Goal: Information Seeking & Learning: Learn about a topic

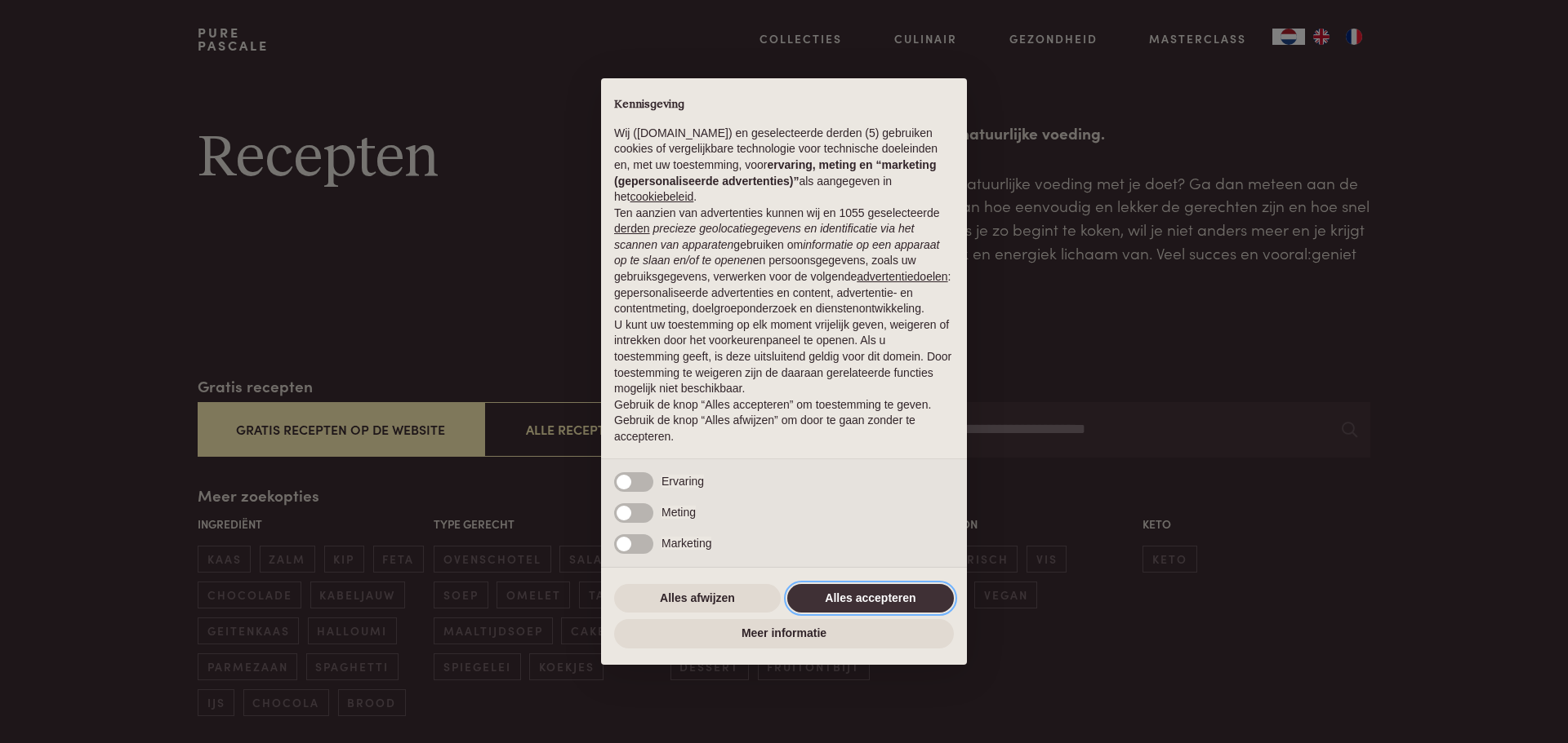
click at [841, 605] on button "Alles accepteren" at bounding box center [870, 599] width 166 height 29
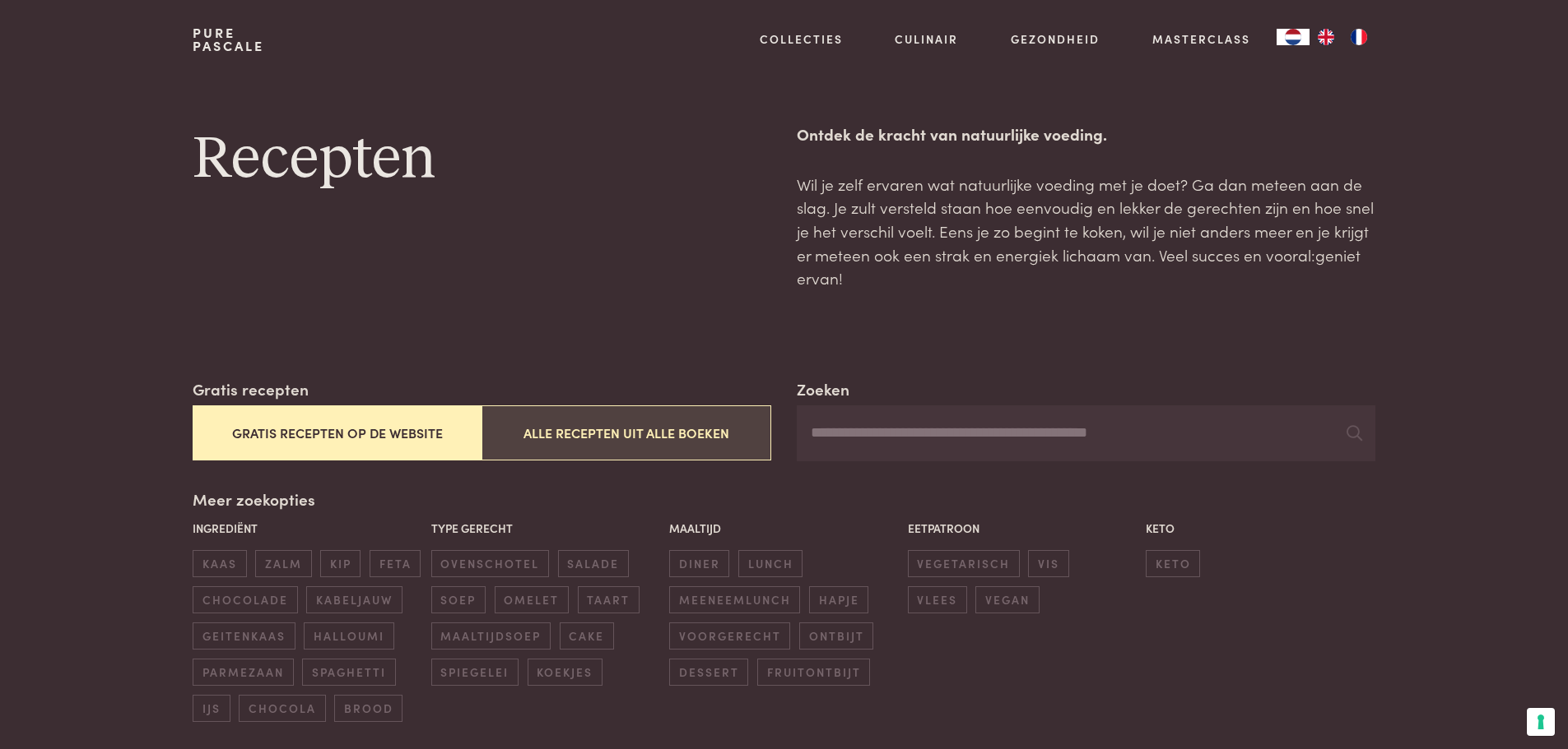
click at [660, 437] on button "Alle recepten uit alle boeken" at bounding box center [626, 432] width 288 height 56
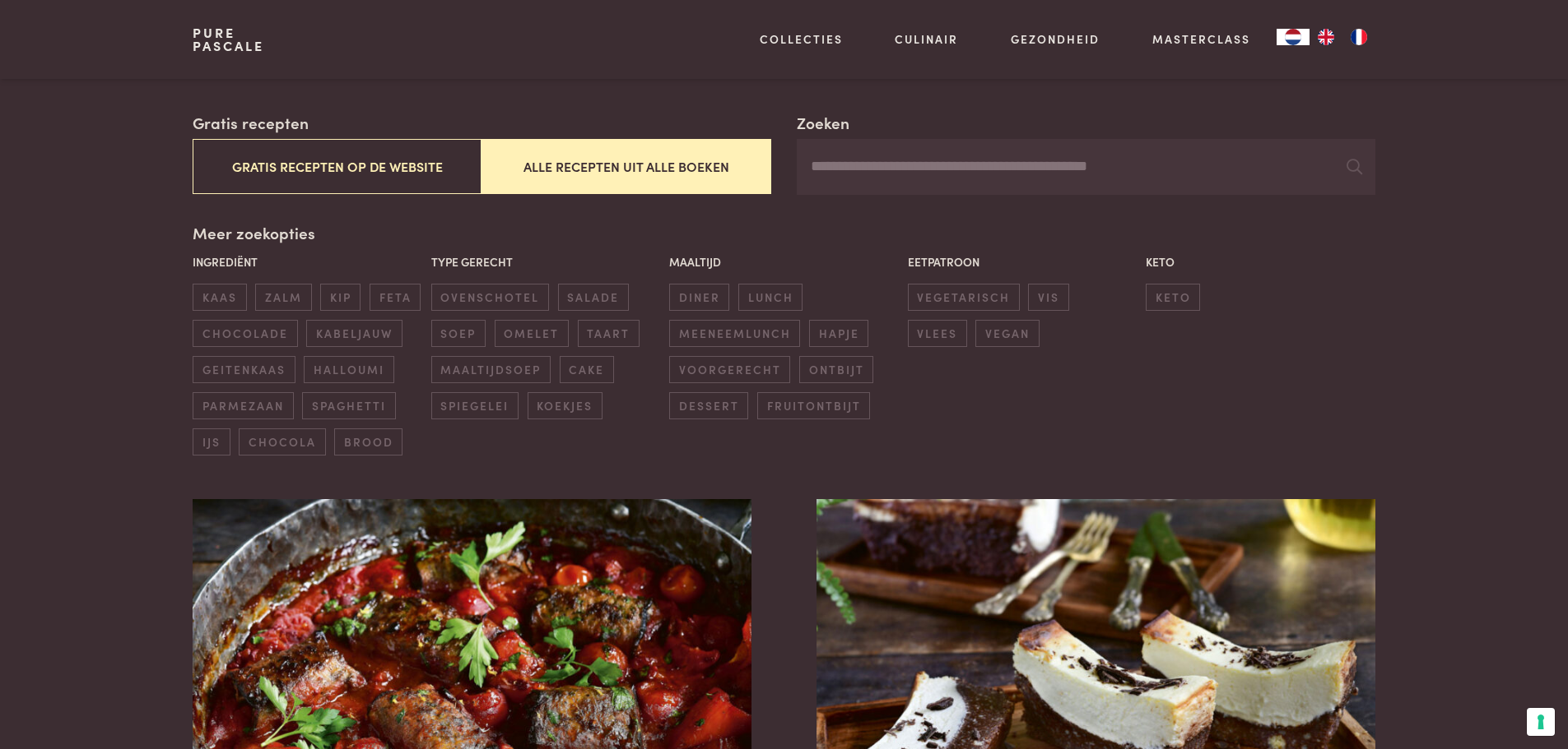
scroll to position [213, 0]
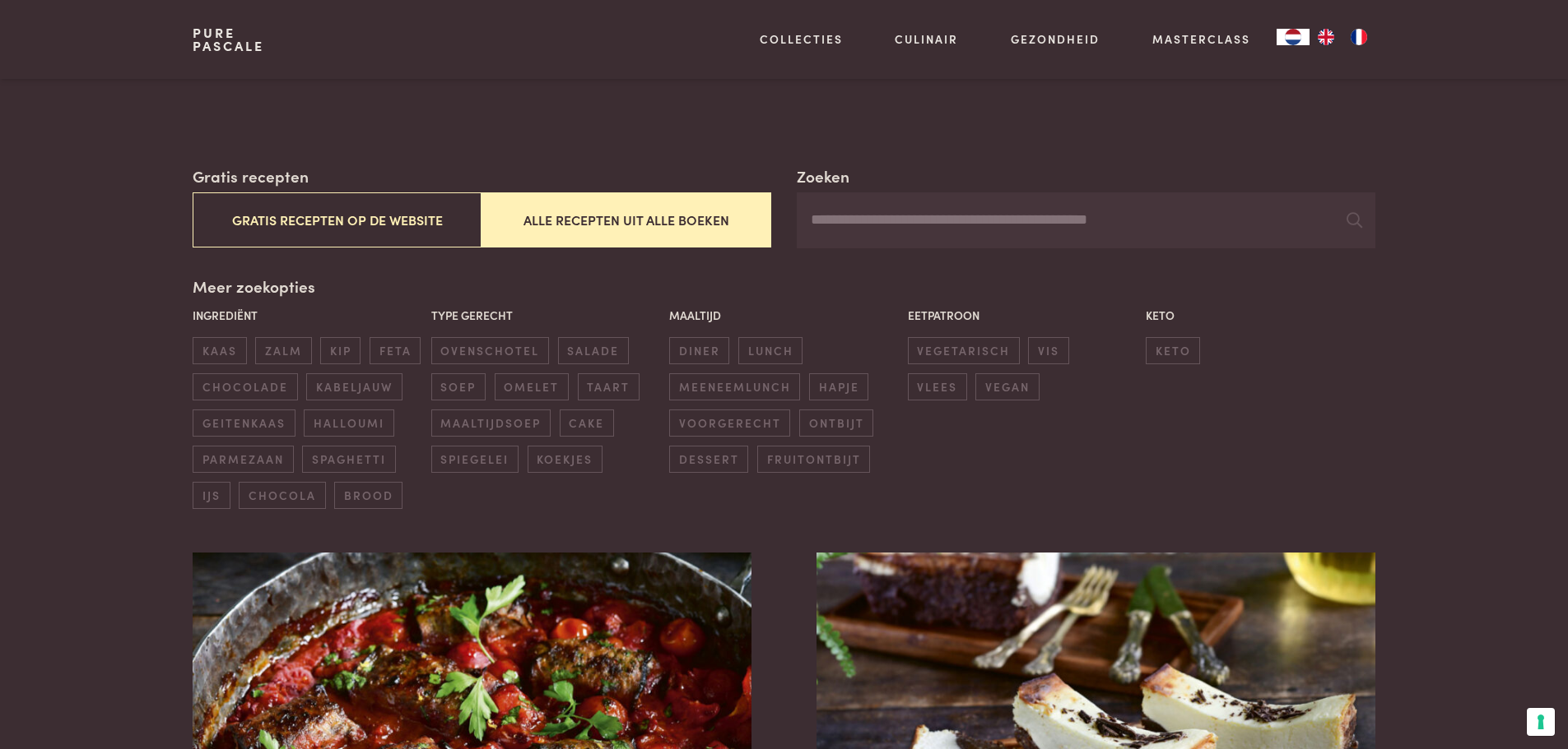
click at [860, 214] on input "Zoeken" at bounding box center [1086, 220] width 578 height 56
type input "*******"
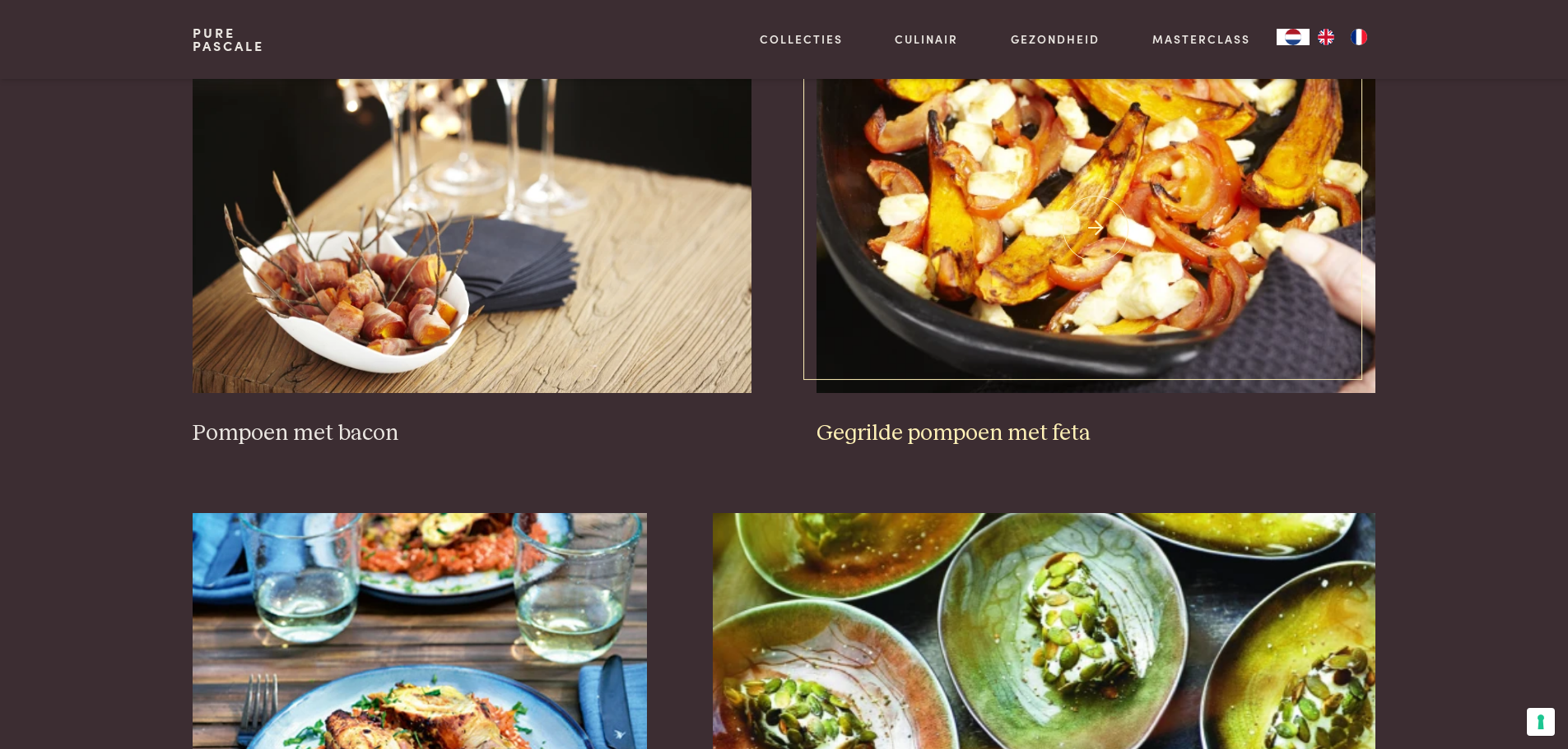
scroll to position [706, 0]
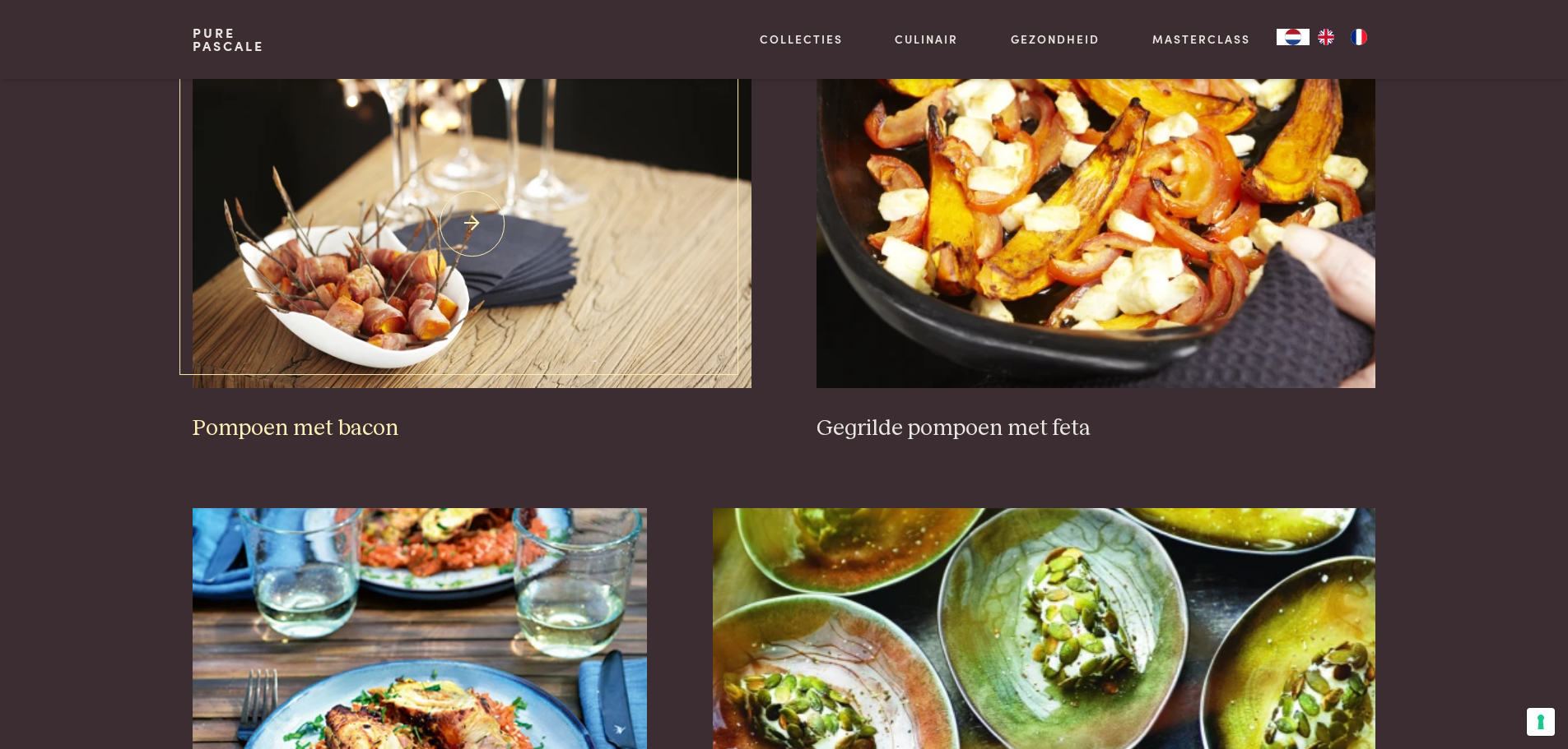
click at [421, 303] on img at bounding box center [472, 224] width 558 height 329
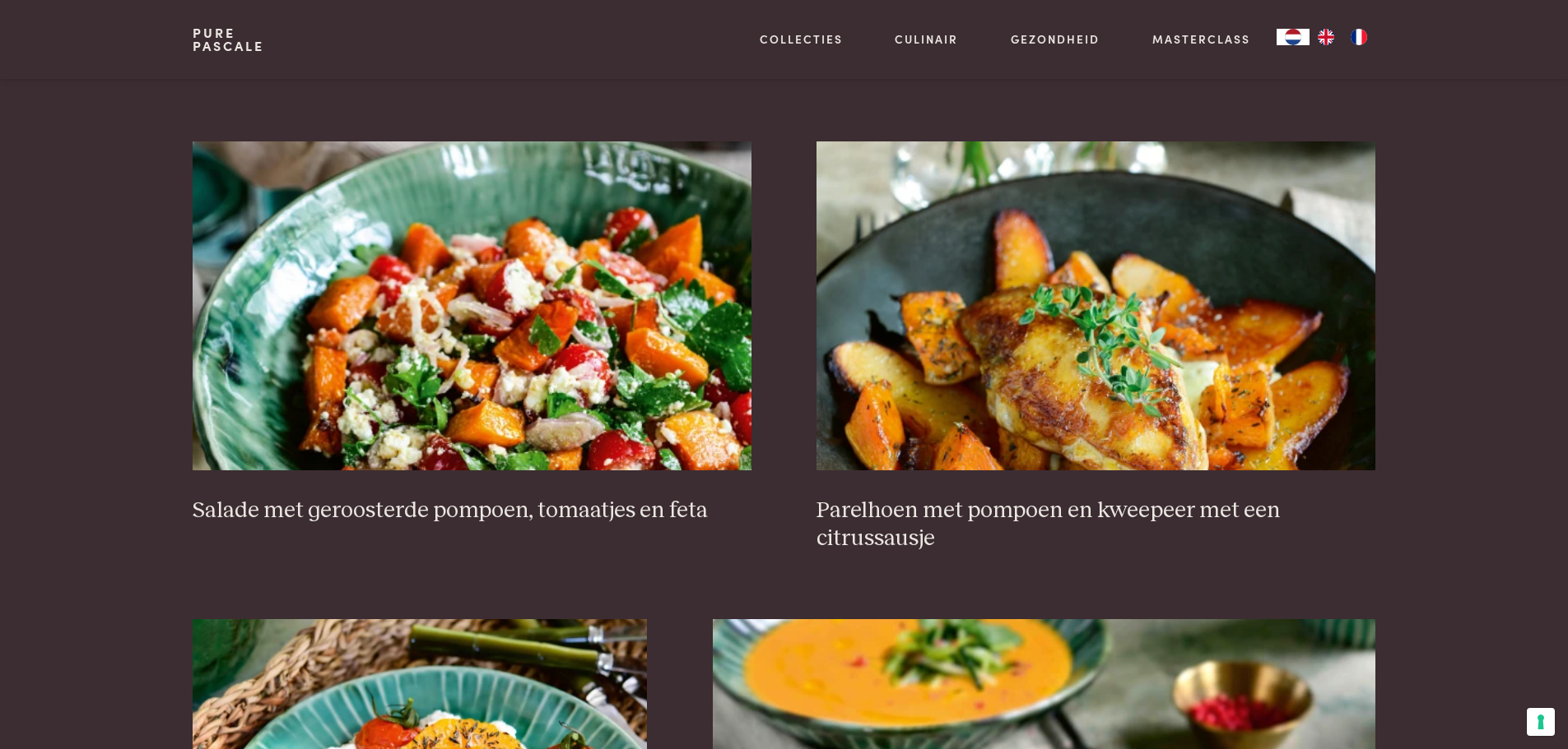
scroll to position [2023, 0]
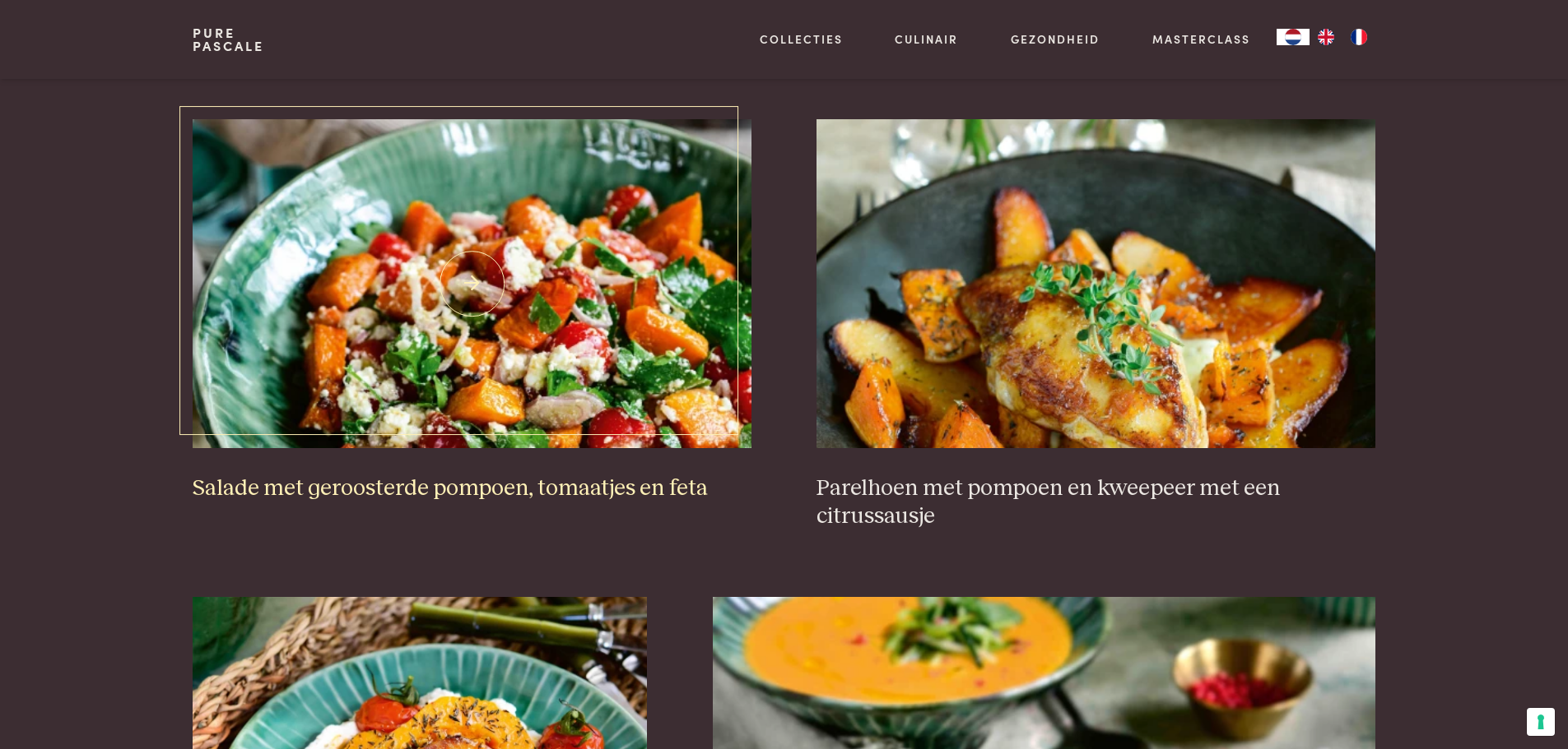
click at [611, 482] on h3 "Salade met geroosterde pompoen, tomaatjes en feta" at bounding box center [472, 489] width 558 height 29
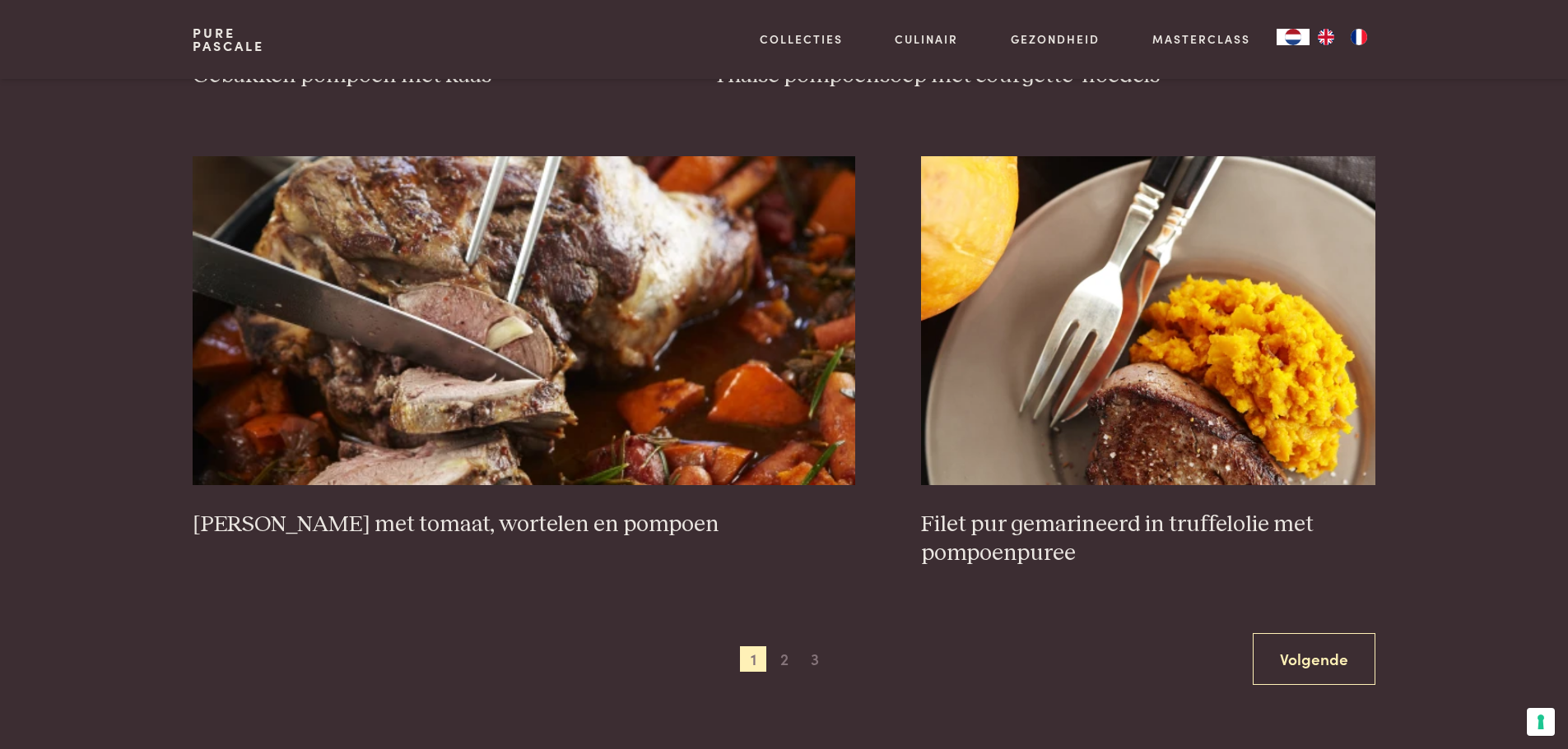
scroll to position [2928, 0]
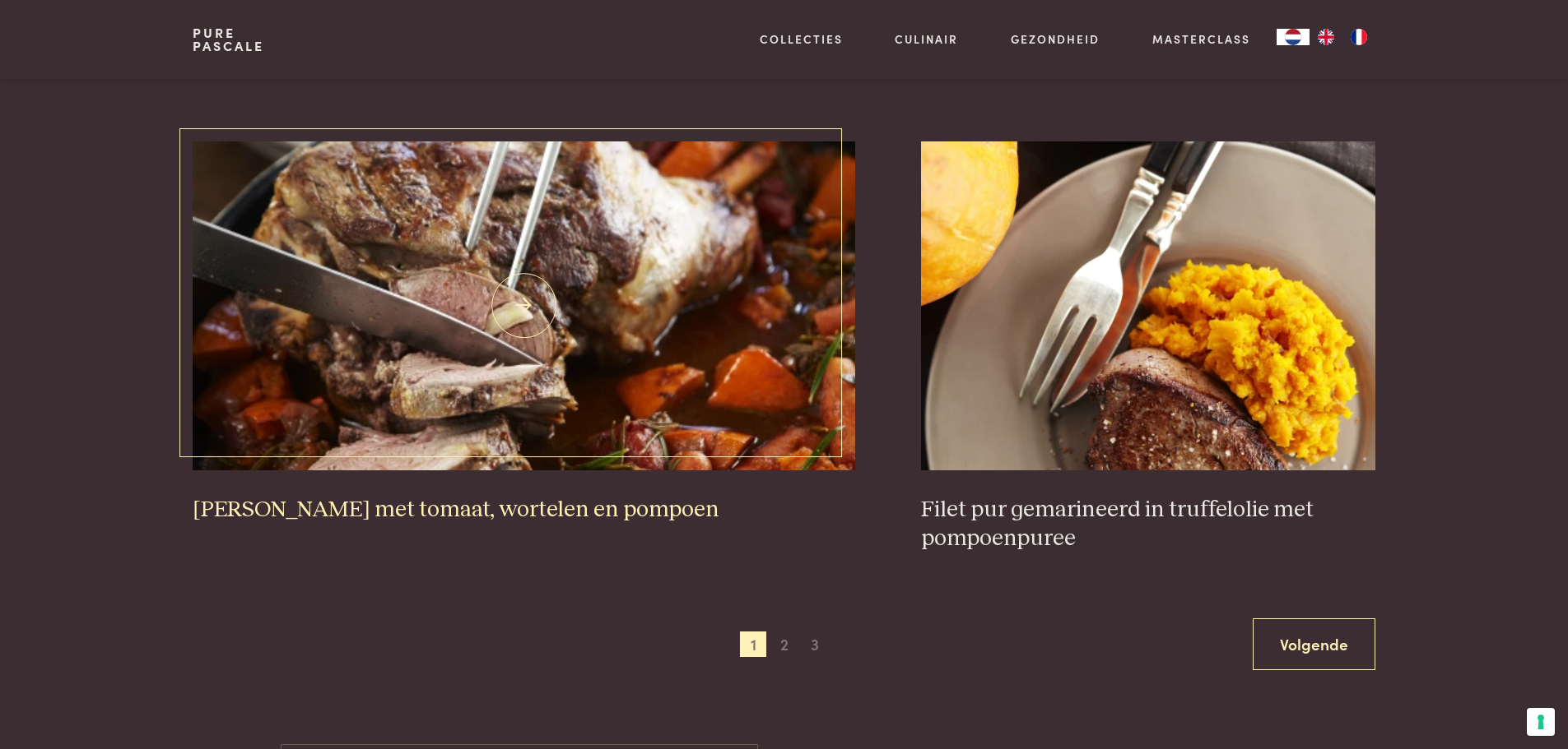
click at [569, 506] on h3 "Lamsbout met tomaat, wortelen en pompoen" at bounding box center [524, 510] width 663 height 29
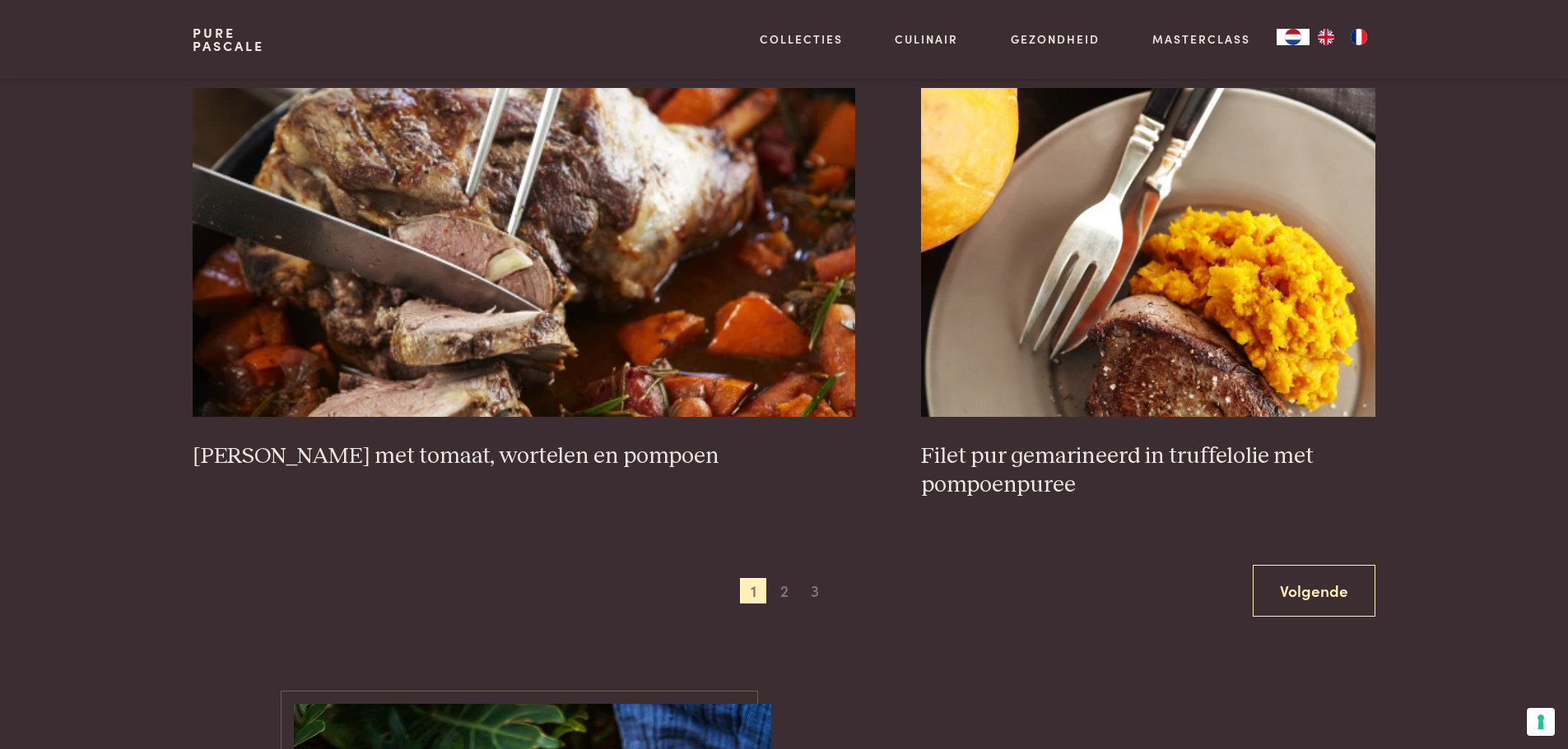
scroll to position [3010, 0]
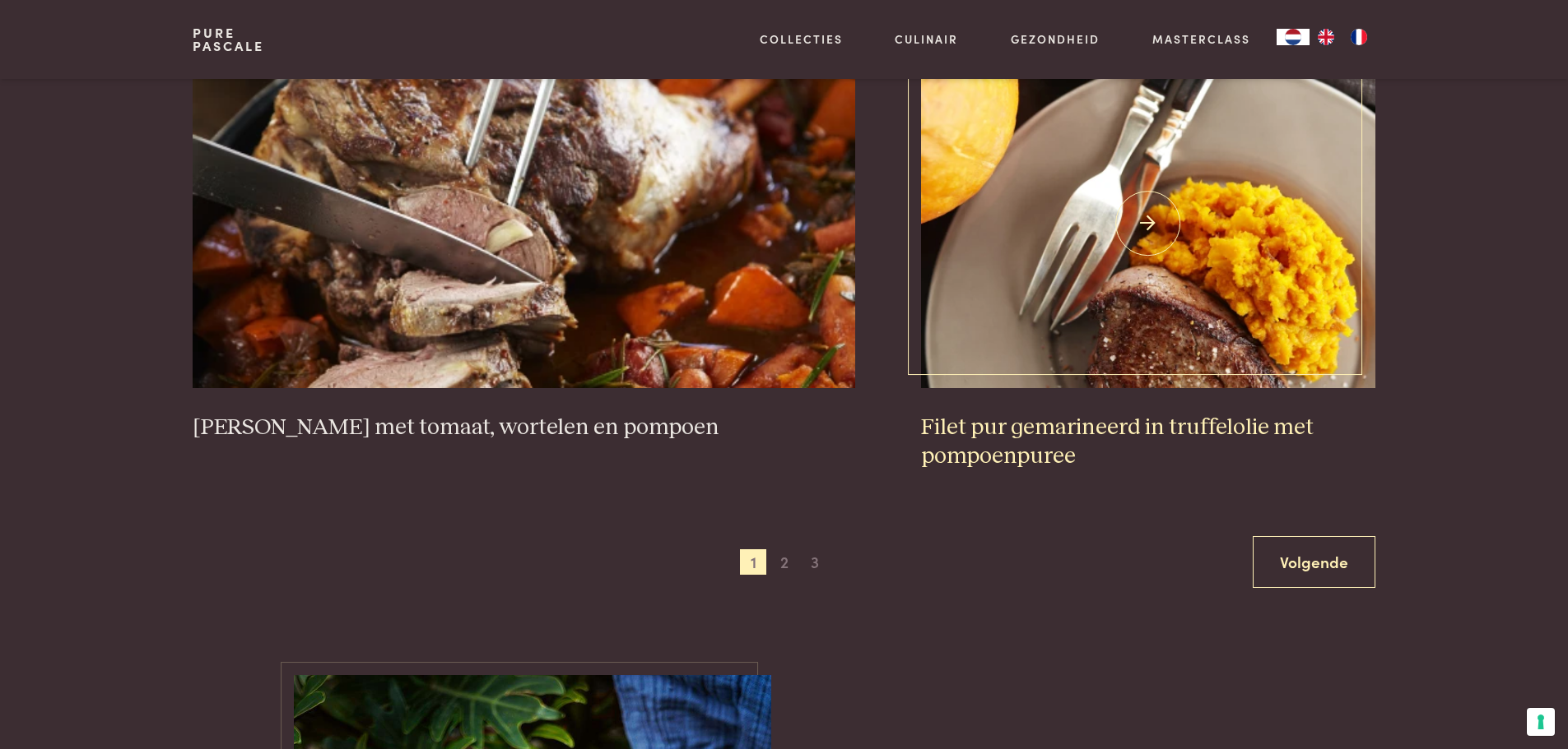
click at [1057, 431] on h3 "Filet pur gemarineerd in truffelolie met pompoenpuree" at bounding box center [1148, 442] width 454 height 56
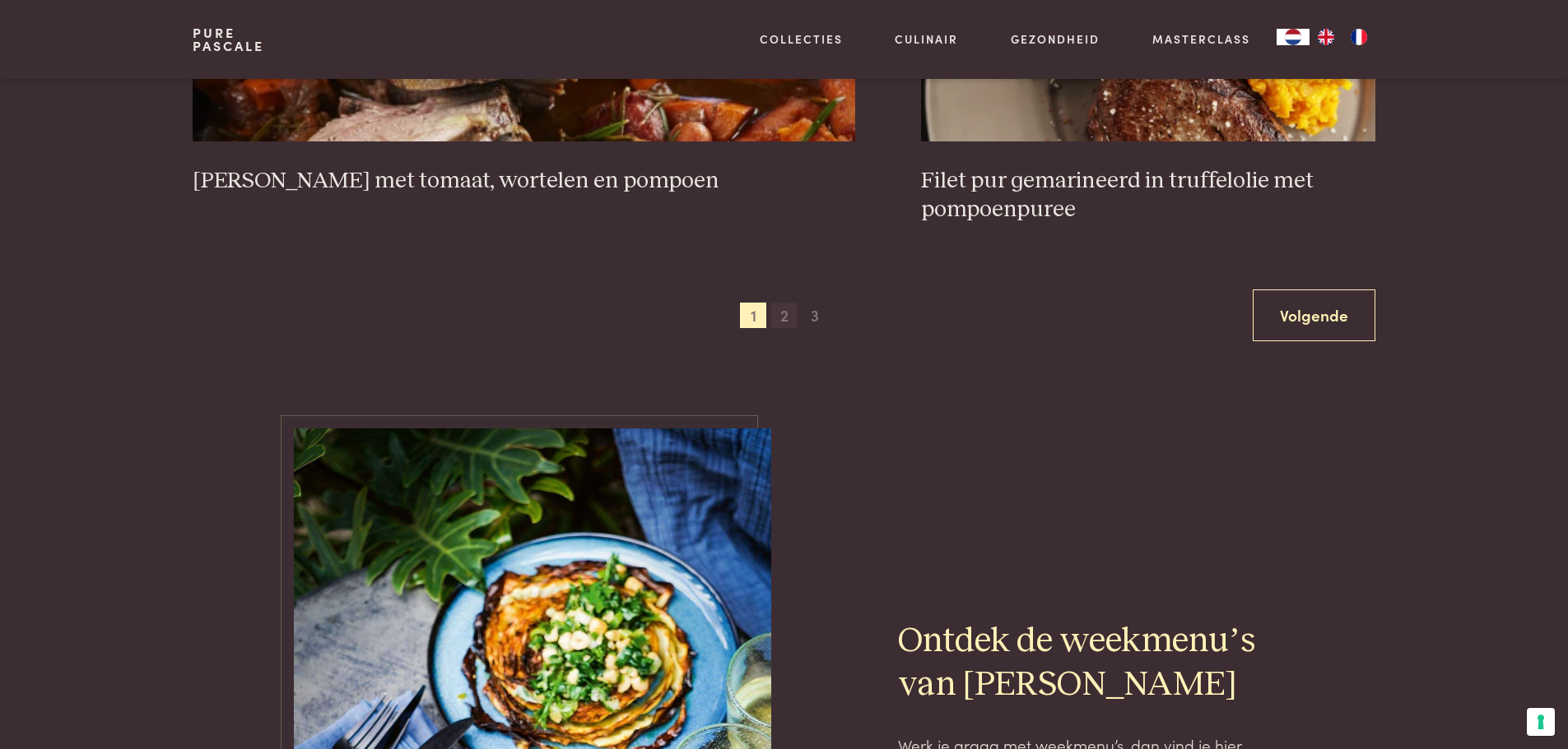
click at [784, 315] on span "2" at bounding box center [784, 316] width 26 height 26
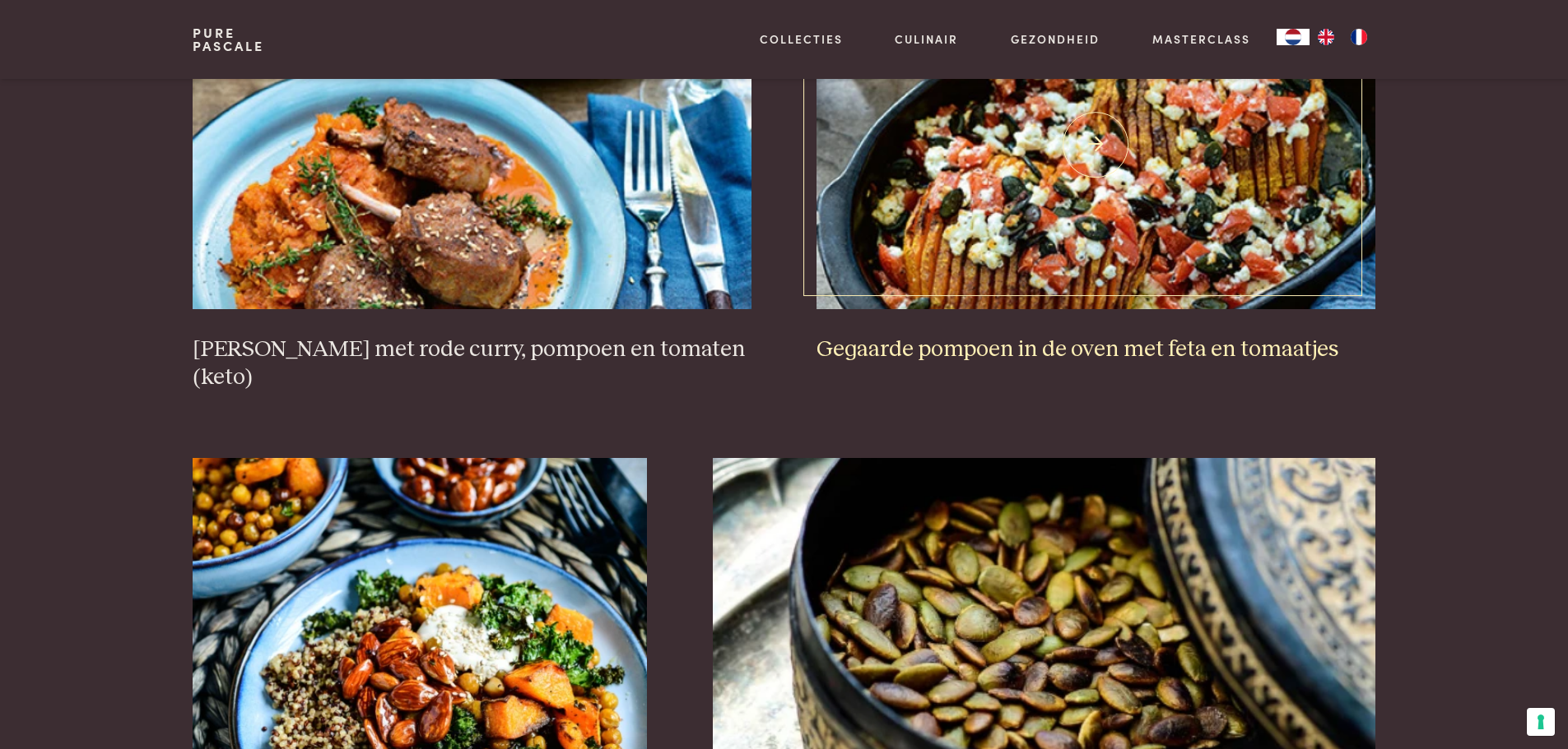
scroll to position [624, 0]
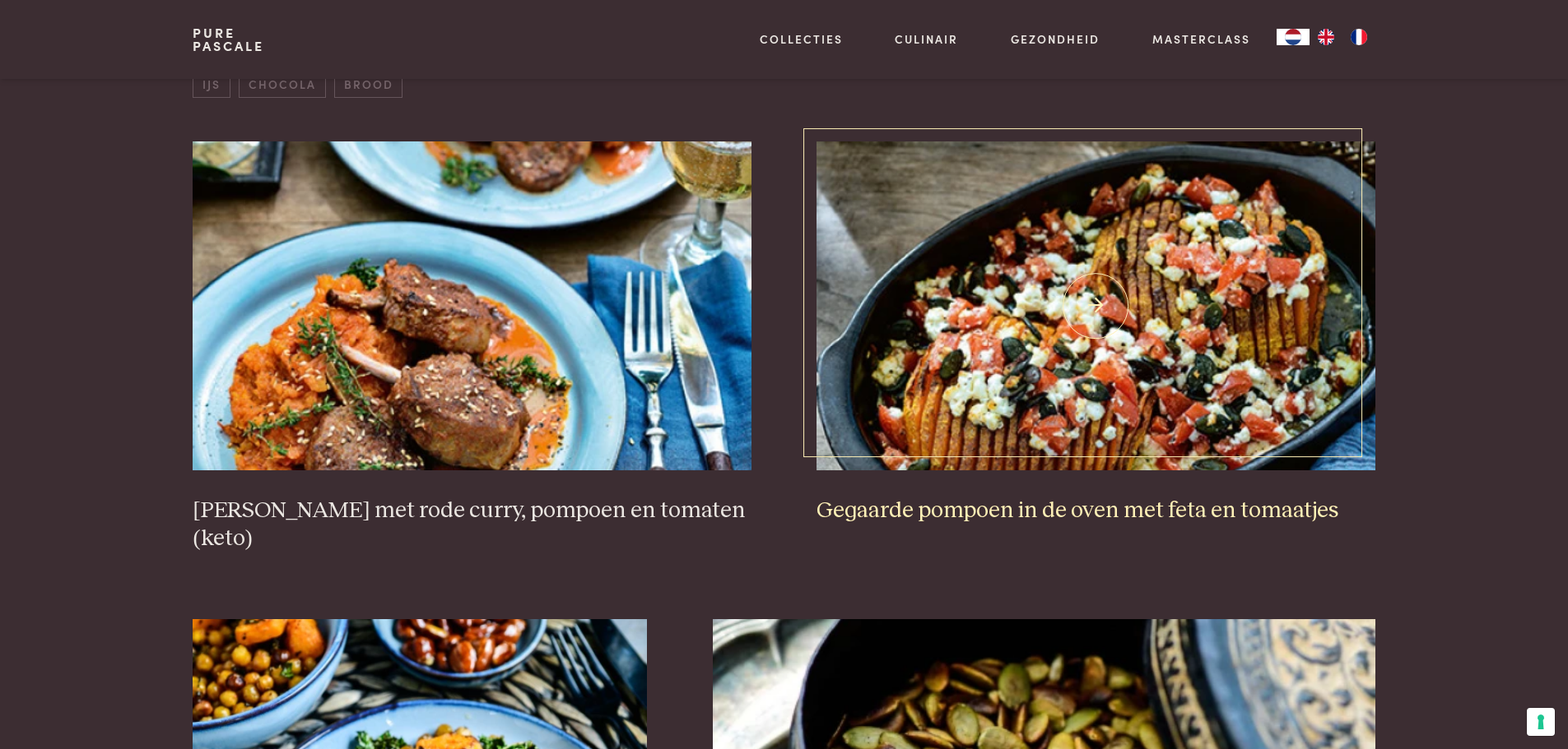
click at [1041, 343] on img at bounding box center [1095, 306] width 558 height 329
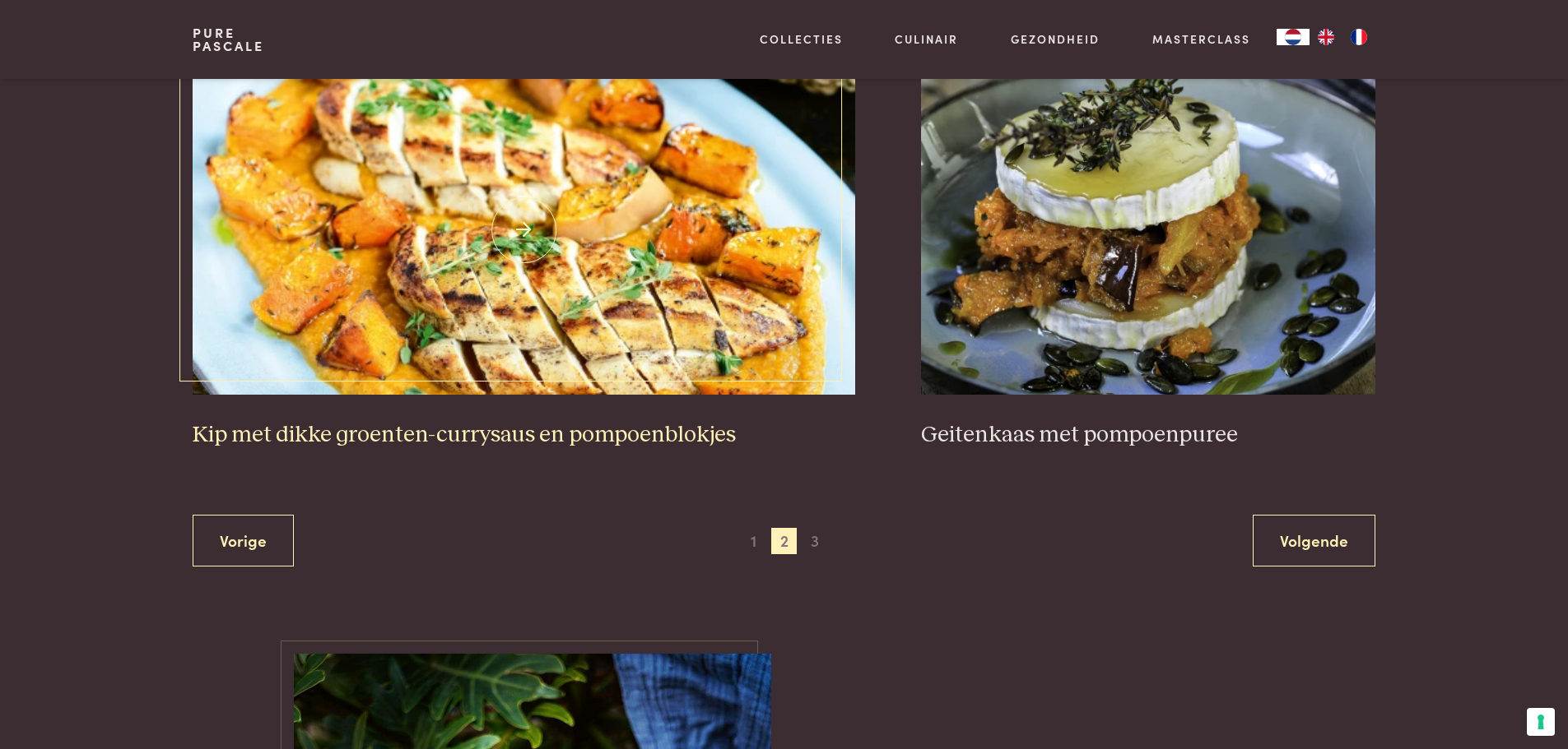
scroll to position [3092, 0]
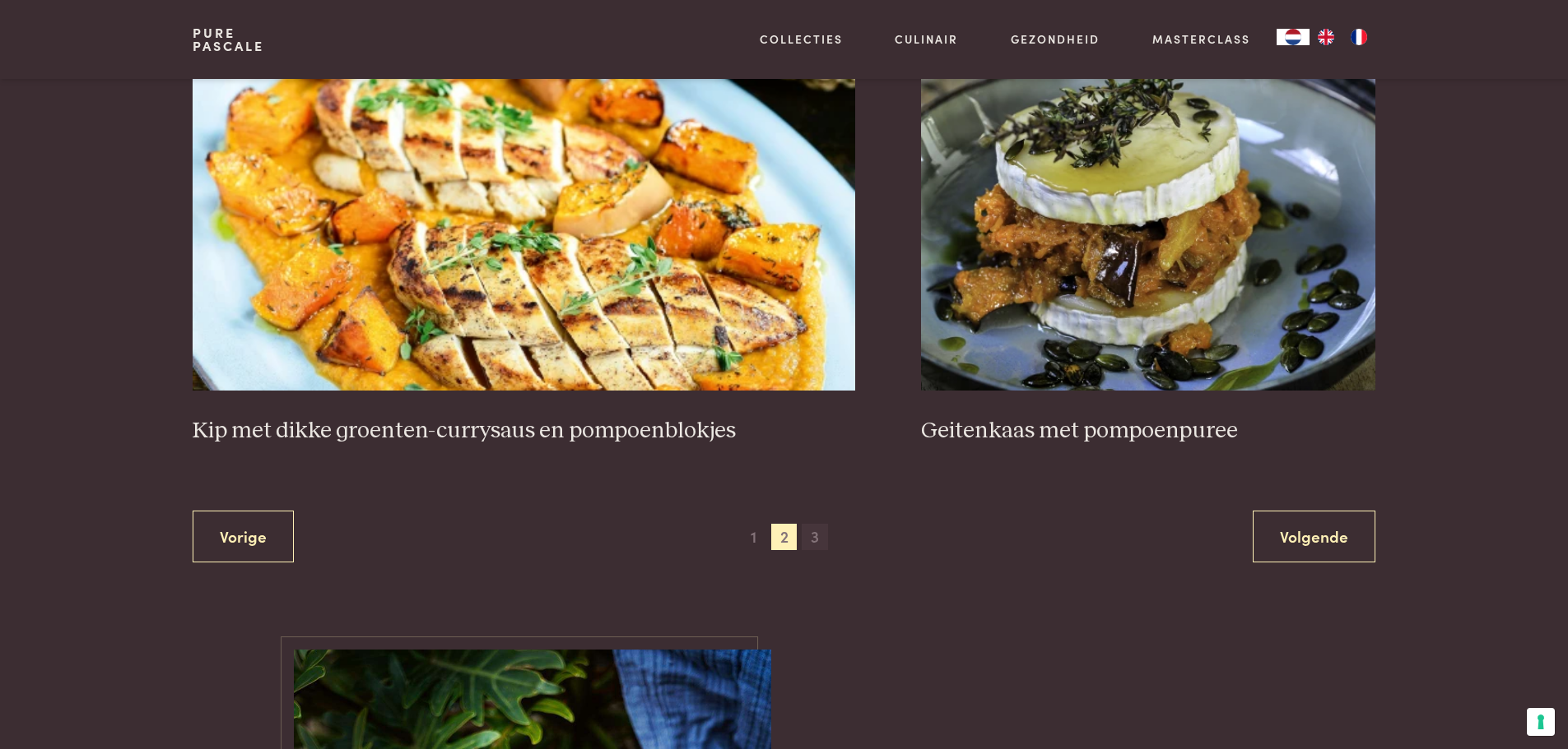
click at [819, 524] on span "3" at bounding box center [815, 537] width 26 height 26
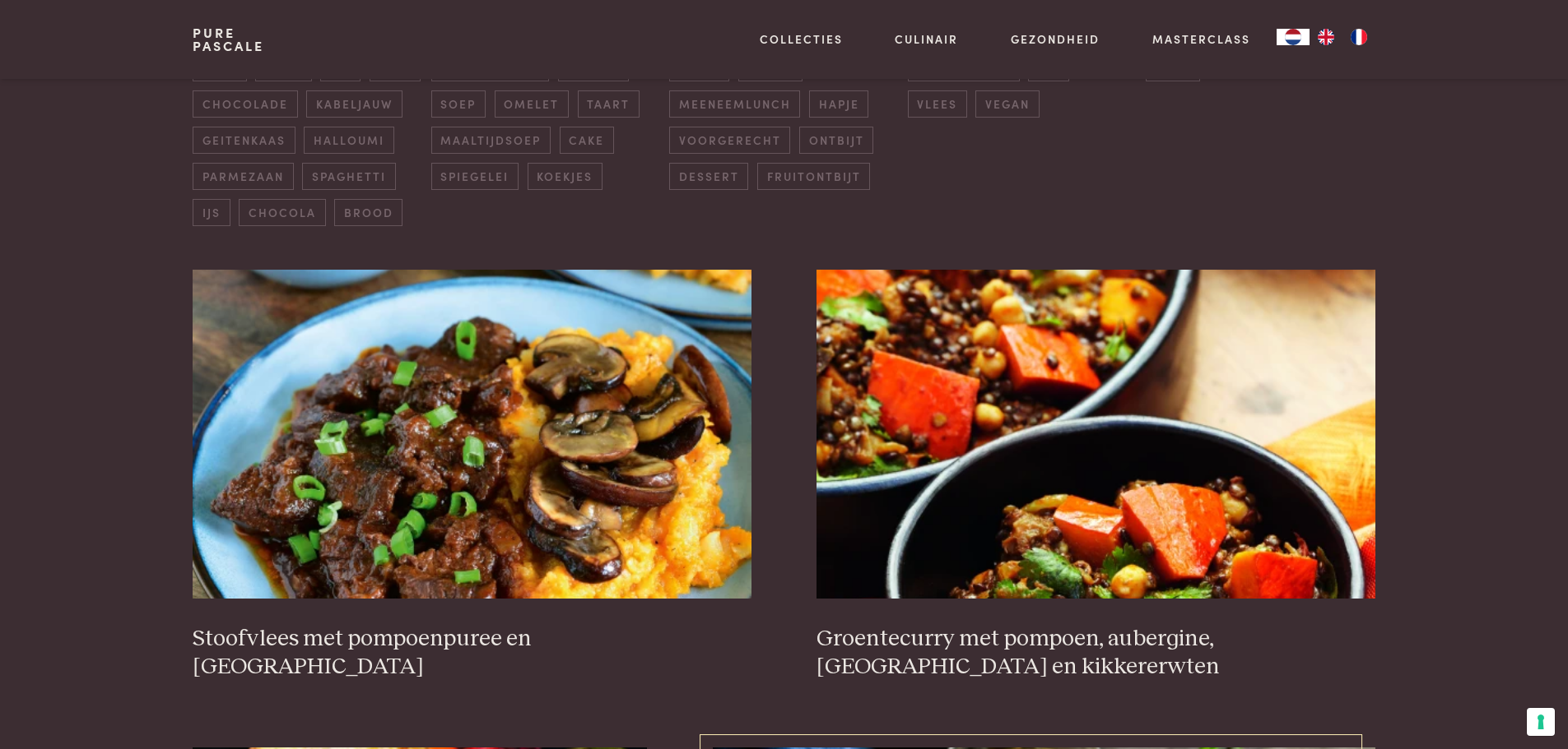
scroll to position [543, 0]
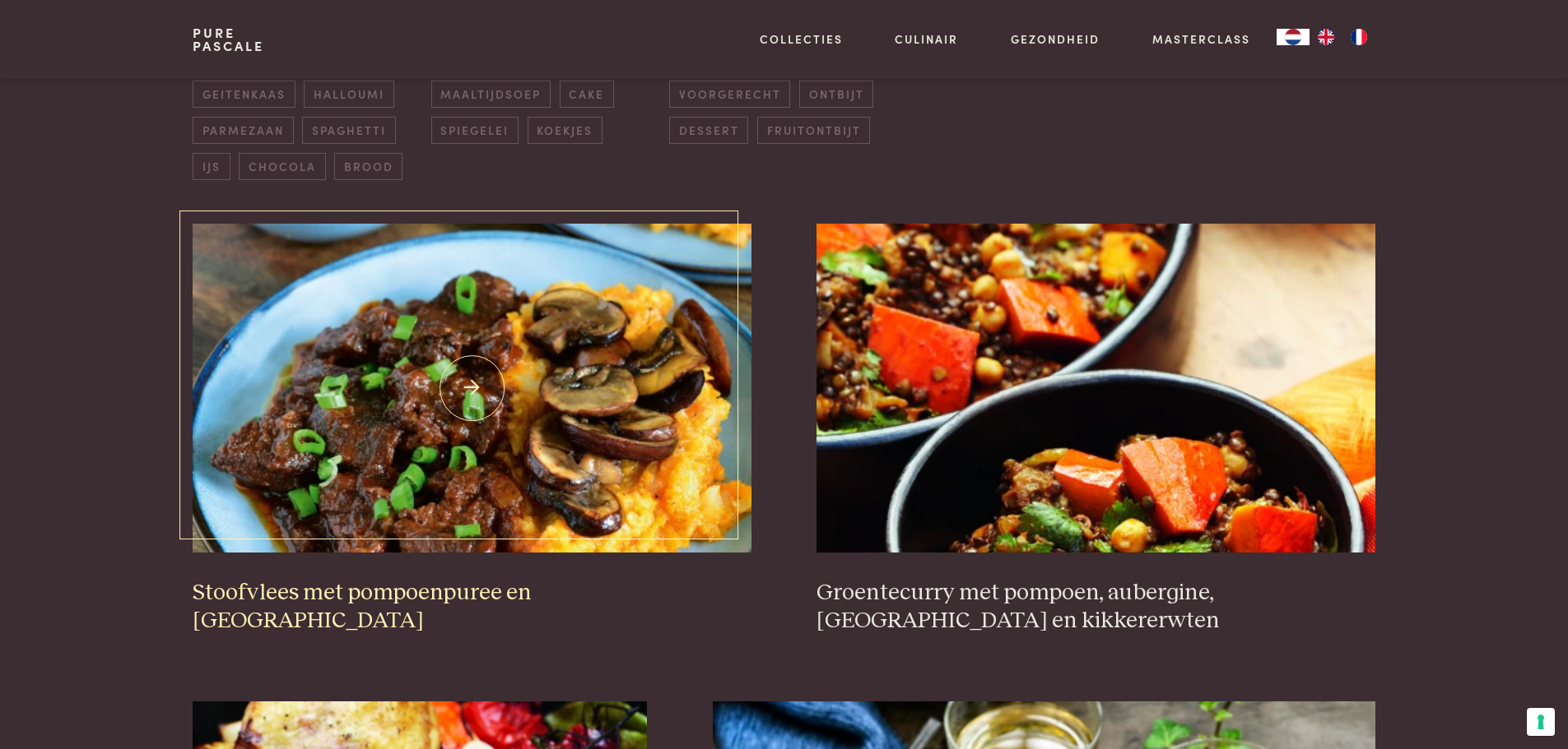
click at [555, 589] on h3 "Stoofvlees met pompoenpuree en [GEOGRAPHIC_DATA]" at bounding box center [472, 608] width 558 height 56
click at [446, 294] on img at bounding box center [472, 389] width 558 height 329
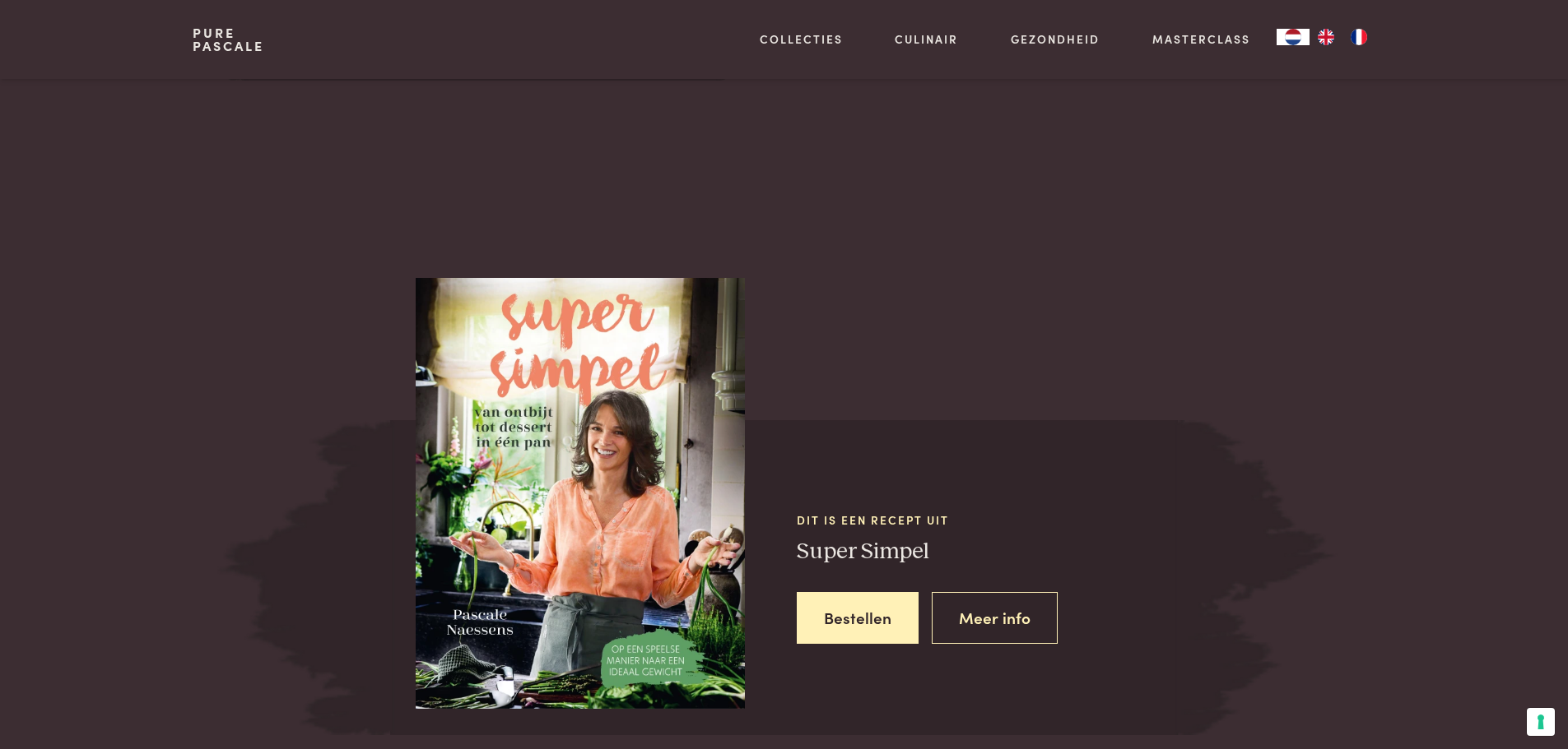
scroll to position [1316, 0]
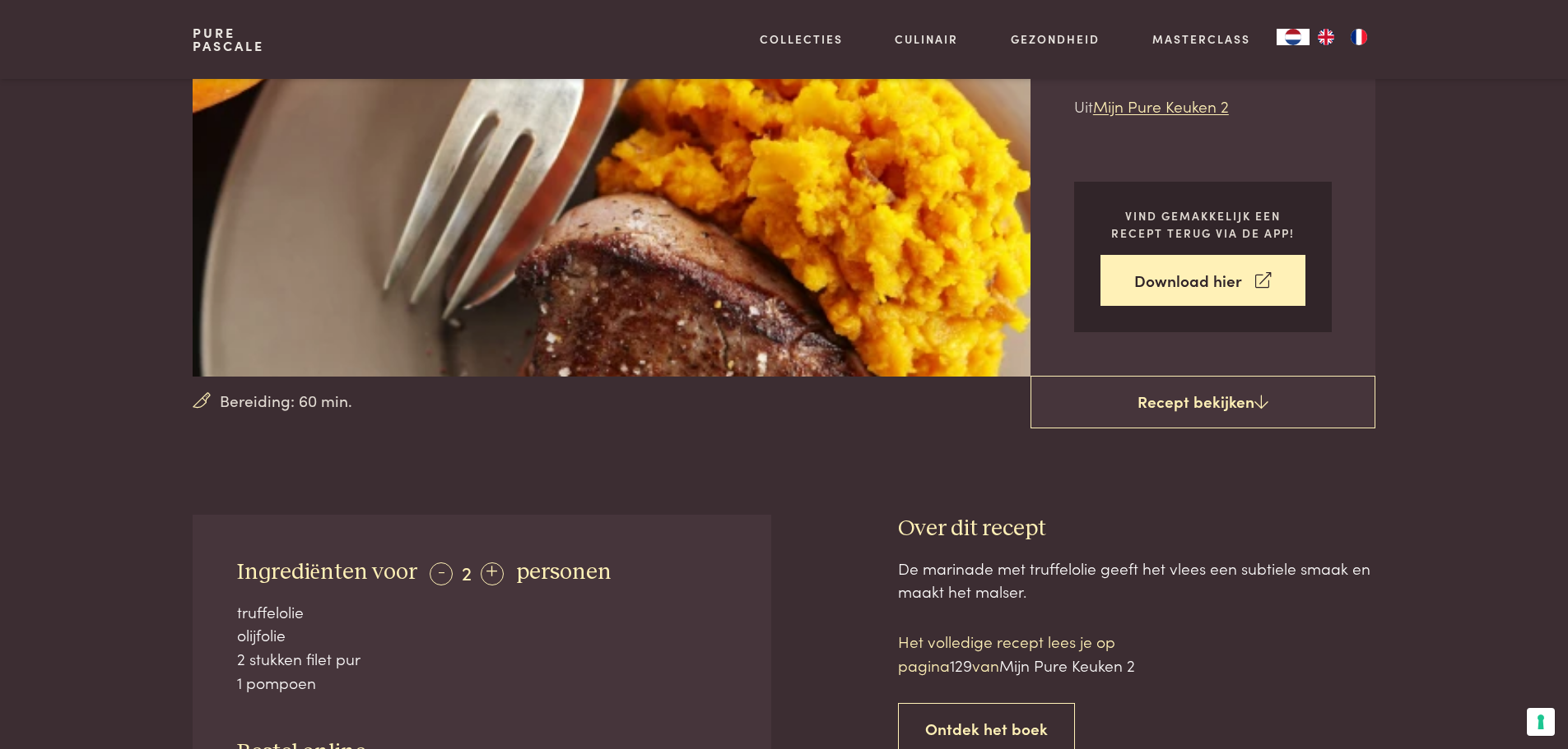
scroll to position [246, 0]
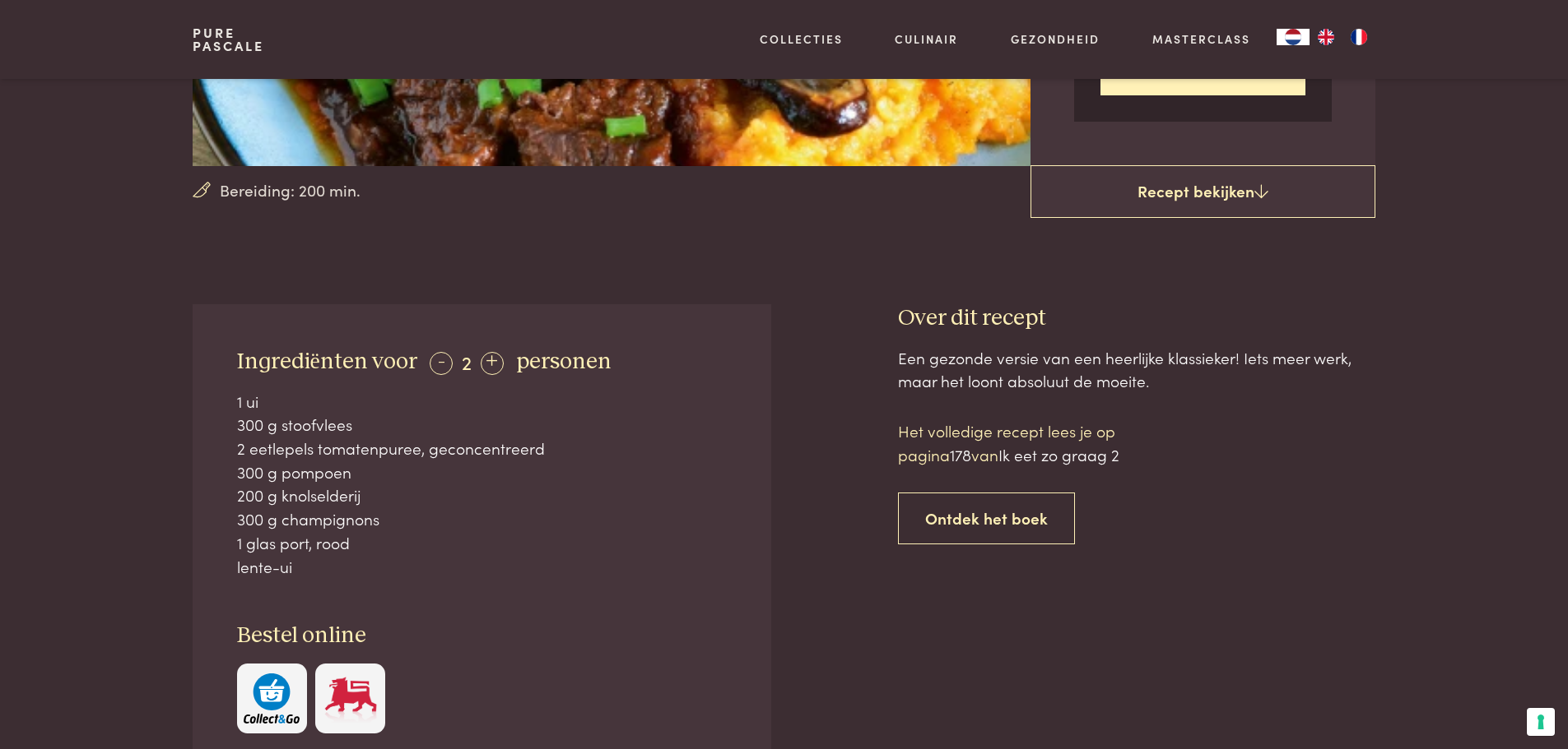
scroll to position [411, 0]
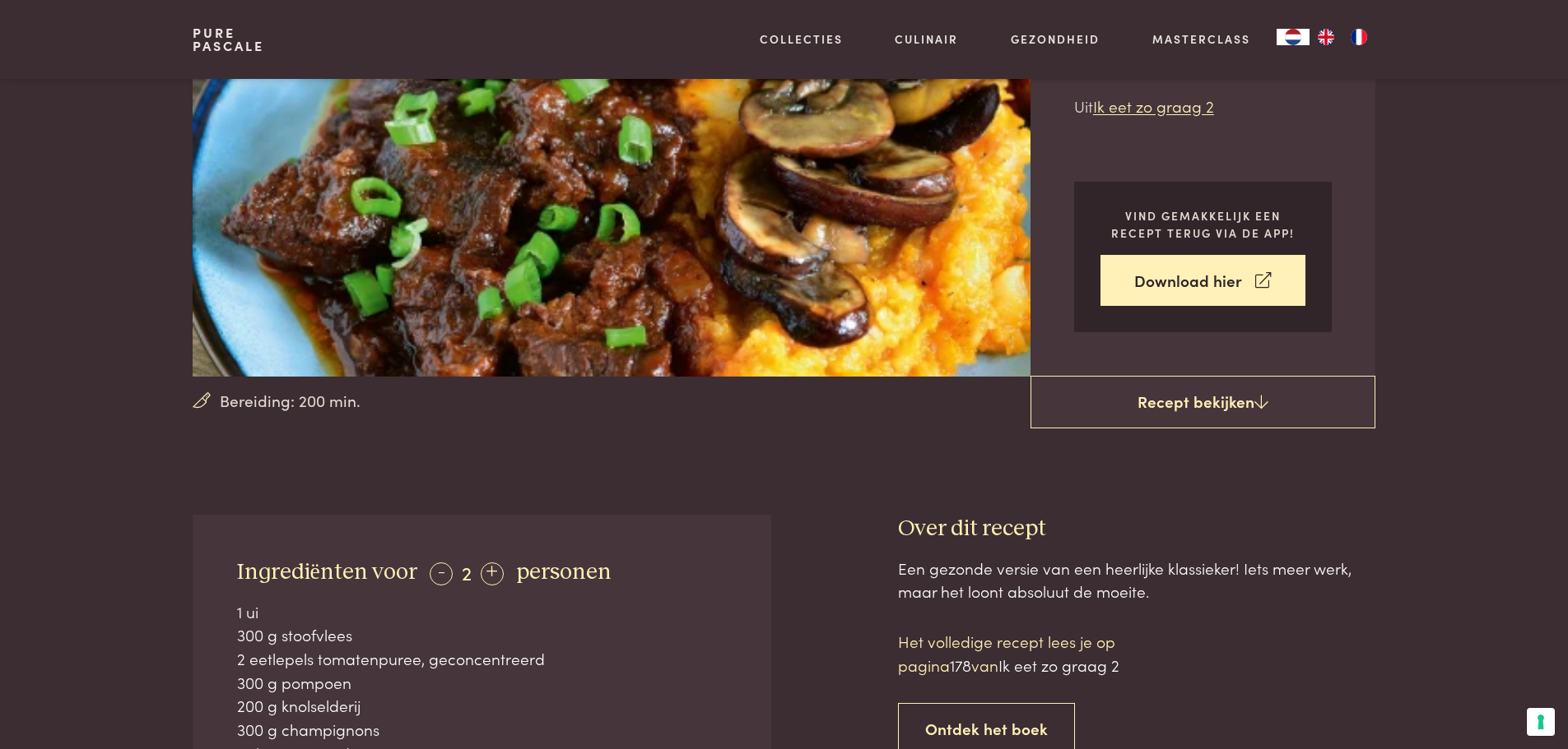
scroll to position [246, 0]
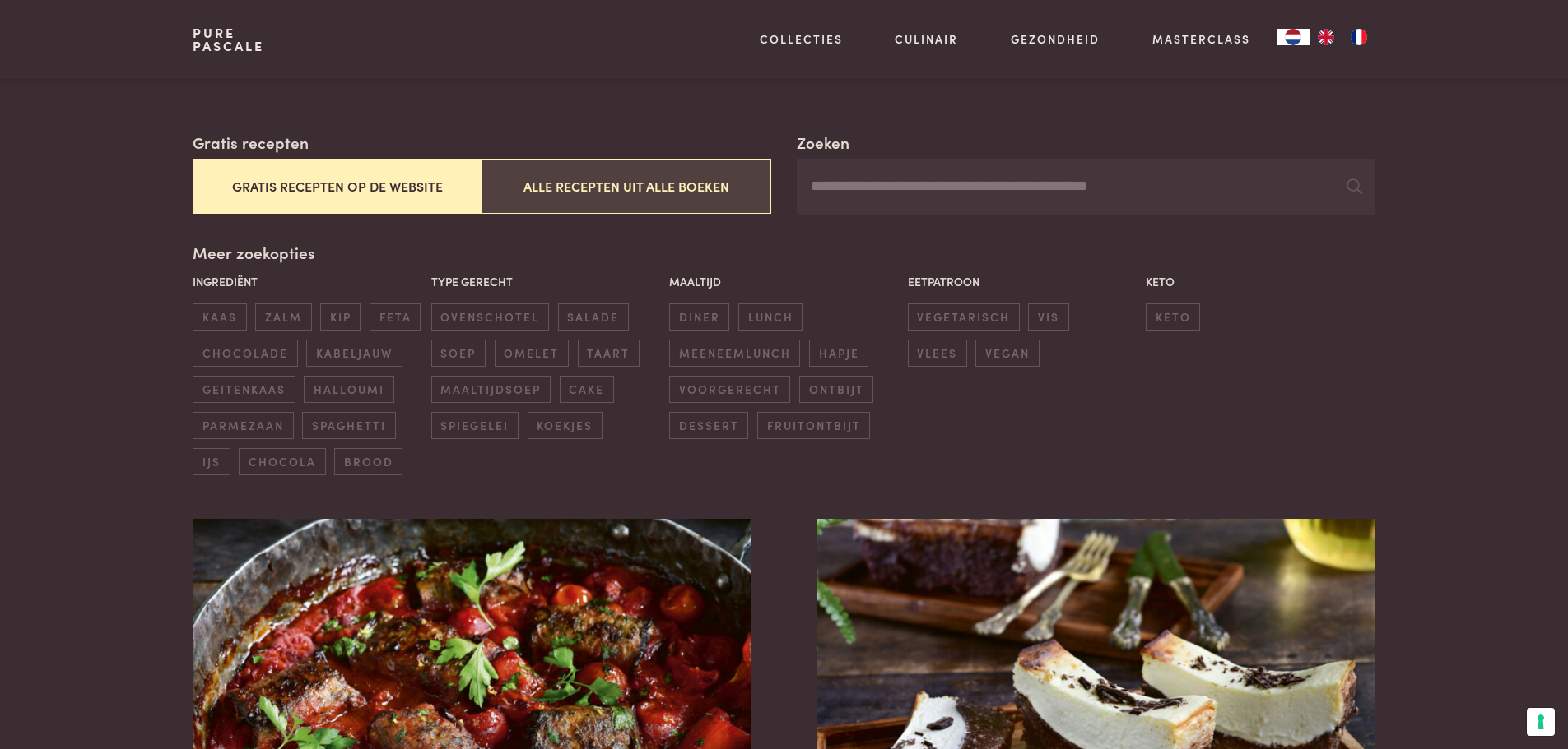
click at [746, 189] on button "Alle recepten uit alle boeken" at bounding box center [626, 186] width 288 height 56
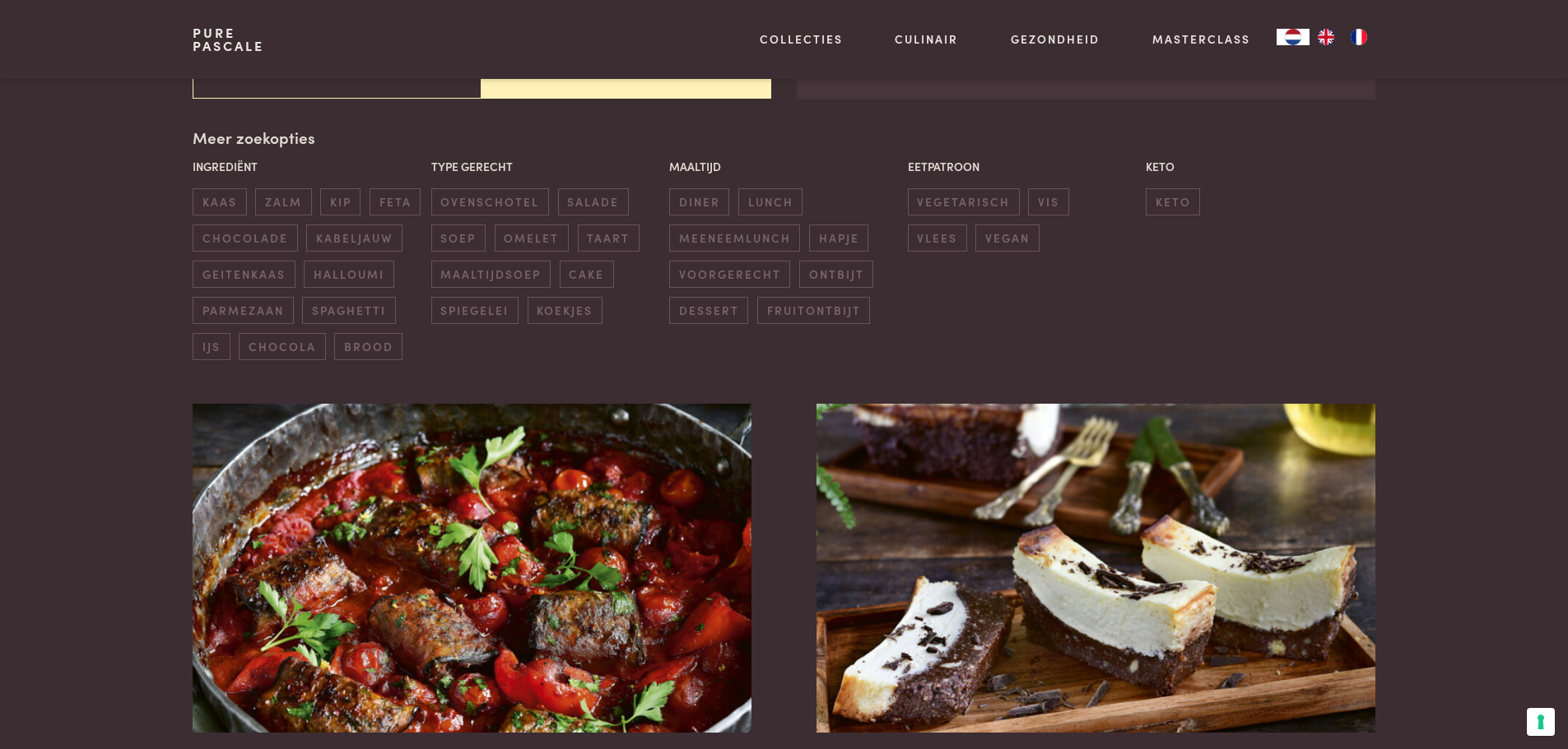
click at [873, 156] on div "Meer zoekopties Ingrediënt kaas zalm kip feta chocolade kabeljauw geitenkaas ha…" at bounding box center [784, 243] width 1182 height 235
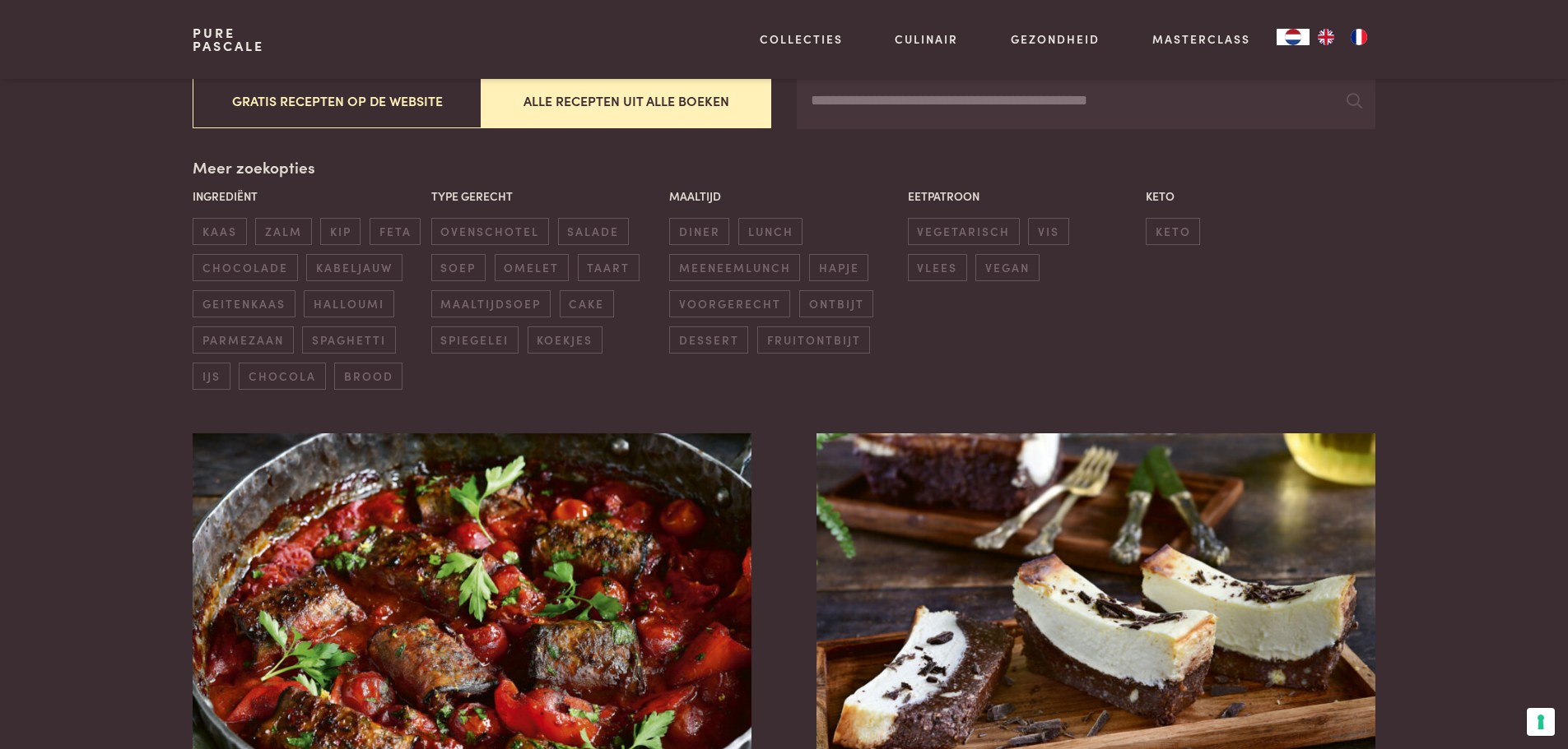
scroll to position [295, 0]
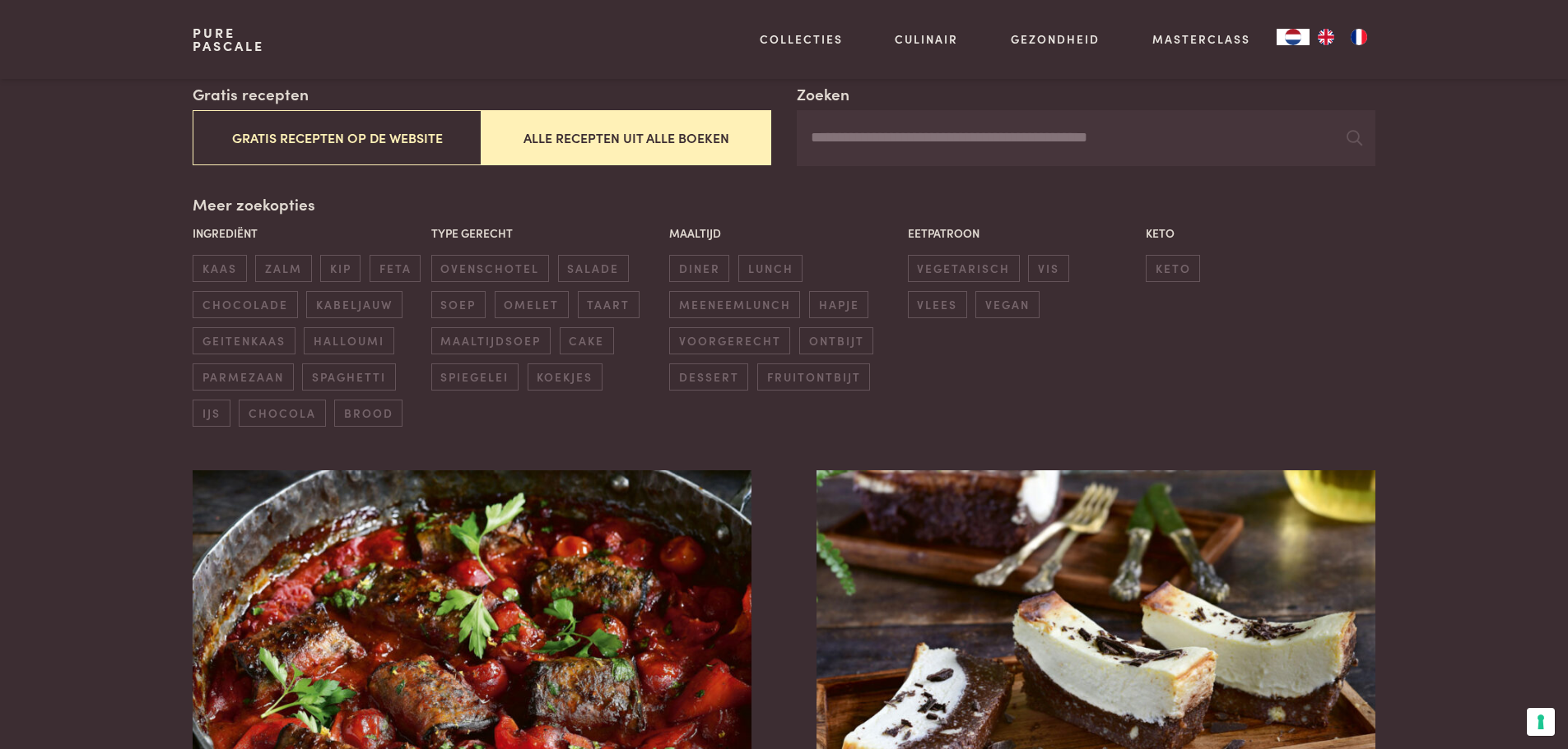
click at [846, 156] on input "Zoeken" at bounding box center [1086, 137] width 578 height 56
type input "*******"
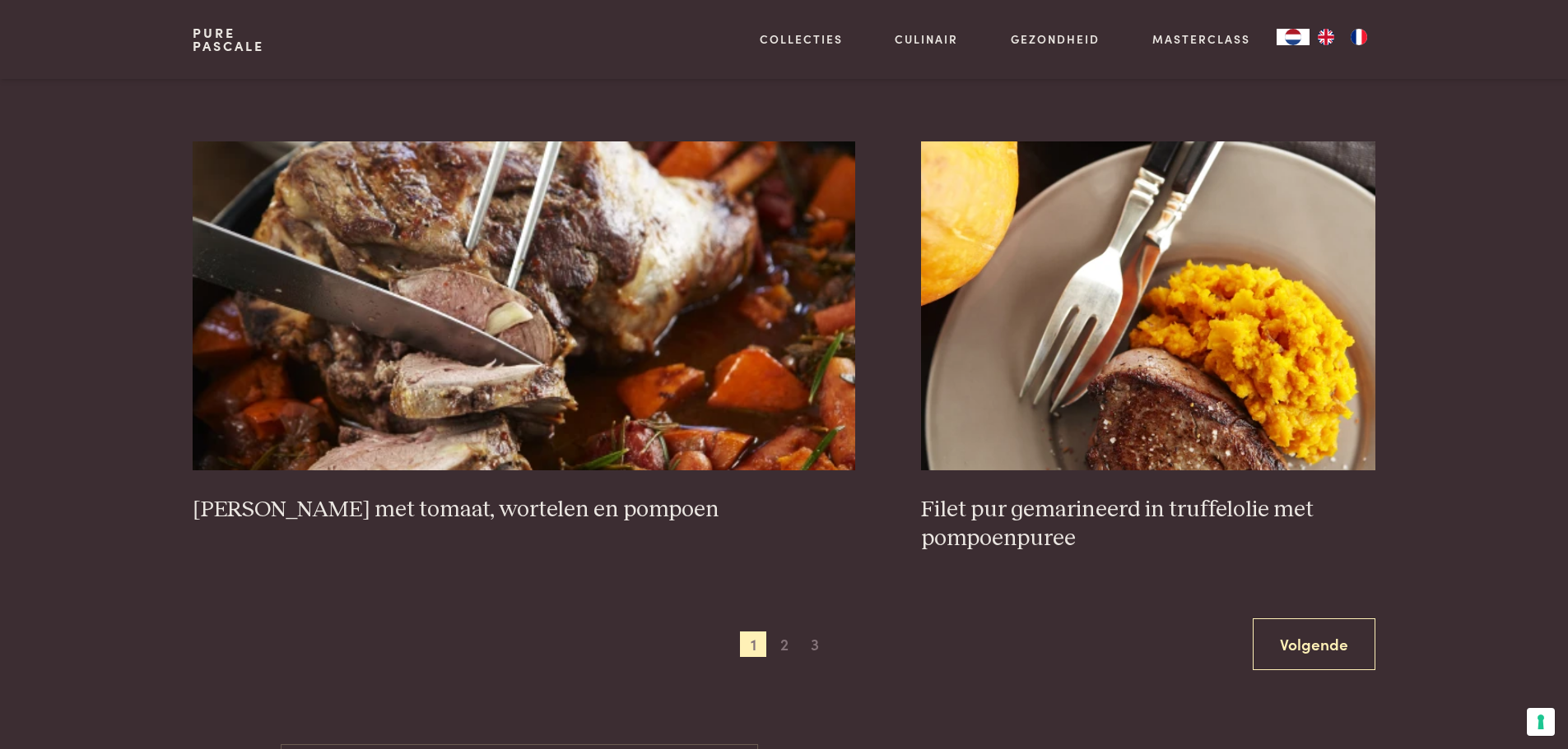
scroll to position [3092, 0]
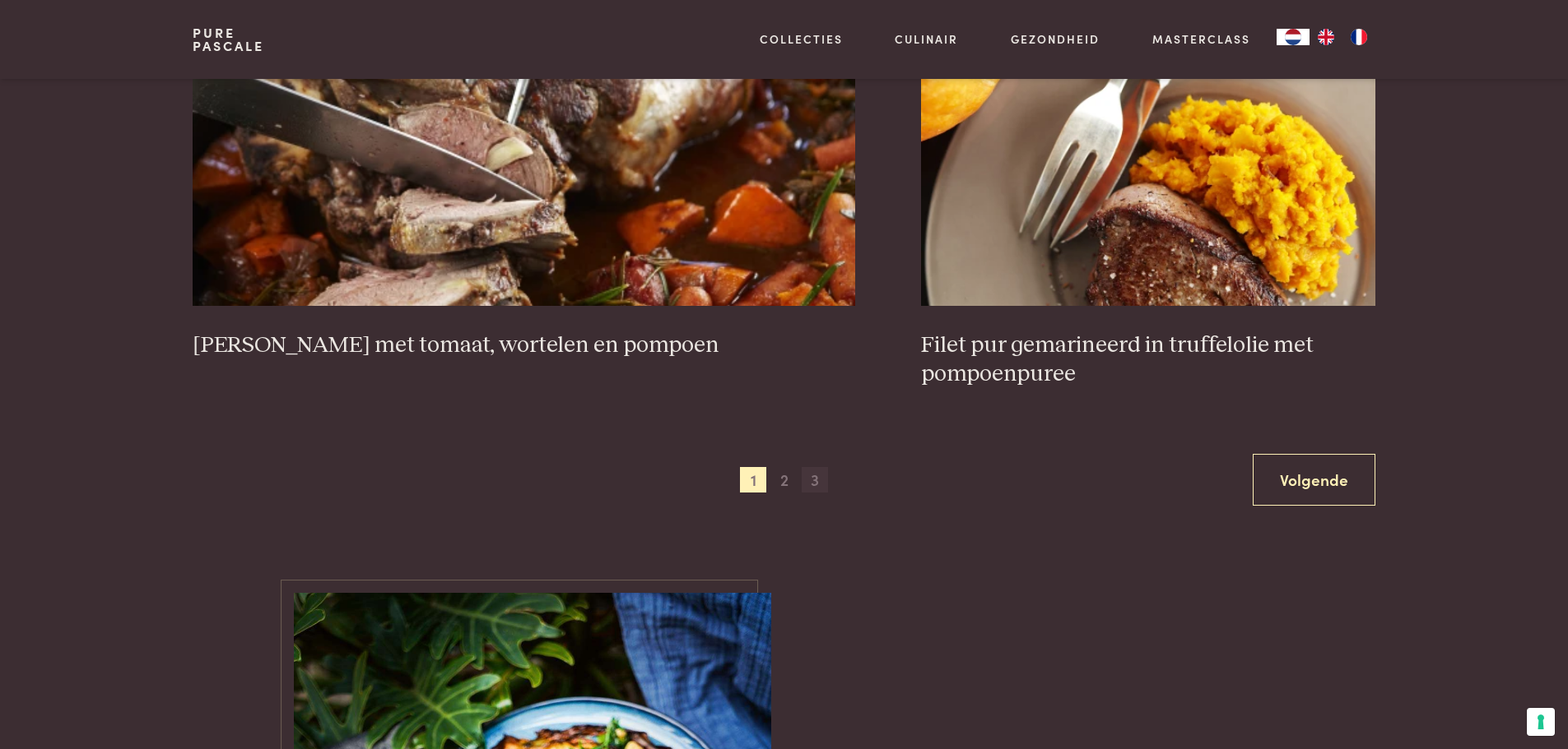
click at [813, 481] on span "3" at bounding box center [815, 480] width 26 height 26
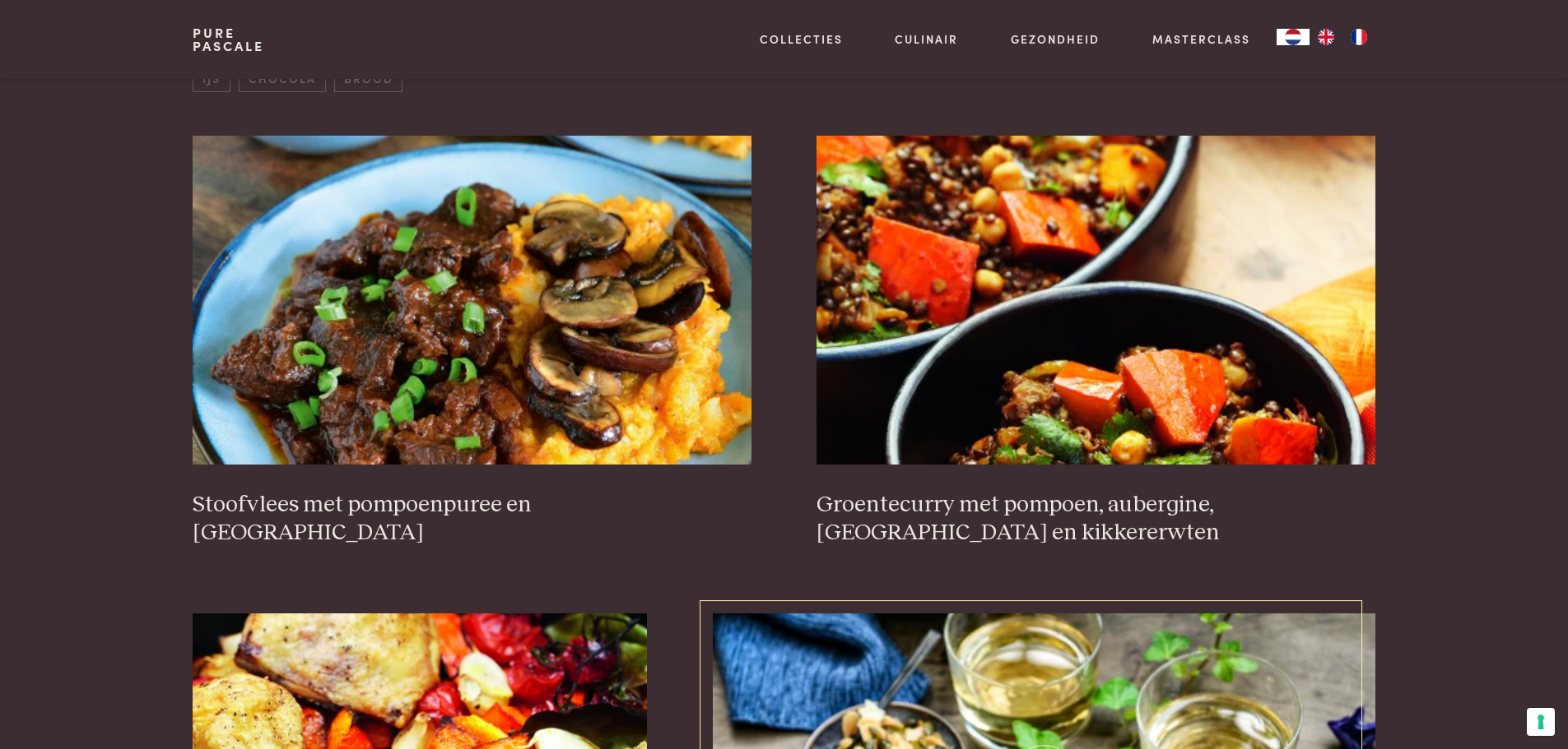
scroll to position [625, 0]
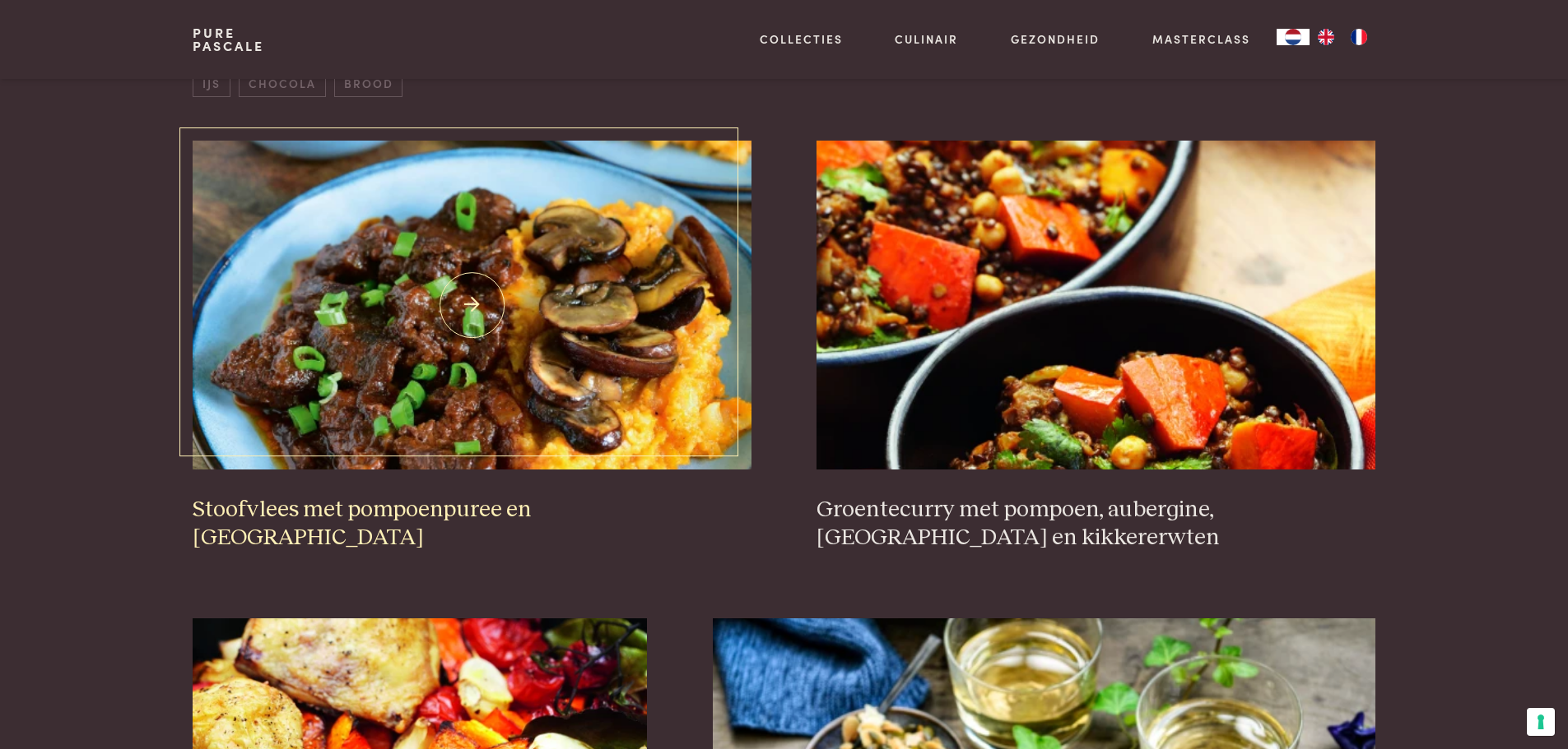
click at [501, 419] on img at bounding box center [472, 305] width 558 height 329
click at [1052, 510] on h3 "Groentecurry met pompoen, aubergine, [GEOGRAPHIC_DATA] en kikkererwten" at bounding box center [1095, 524] width 558 height 56
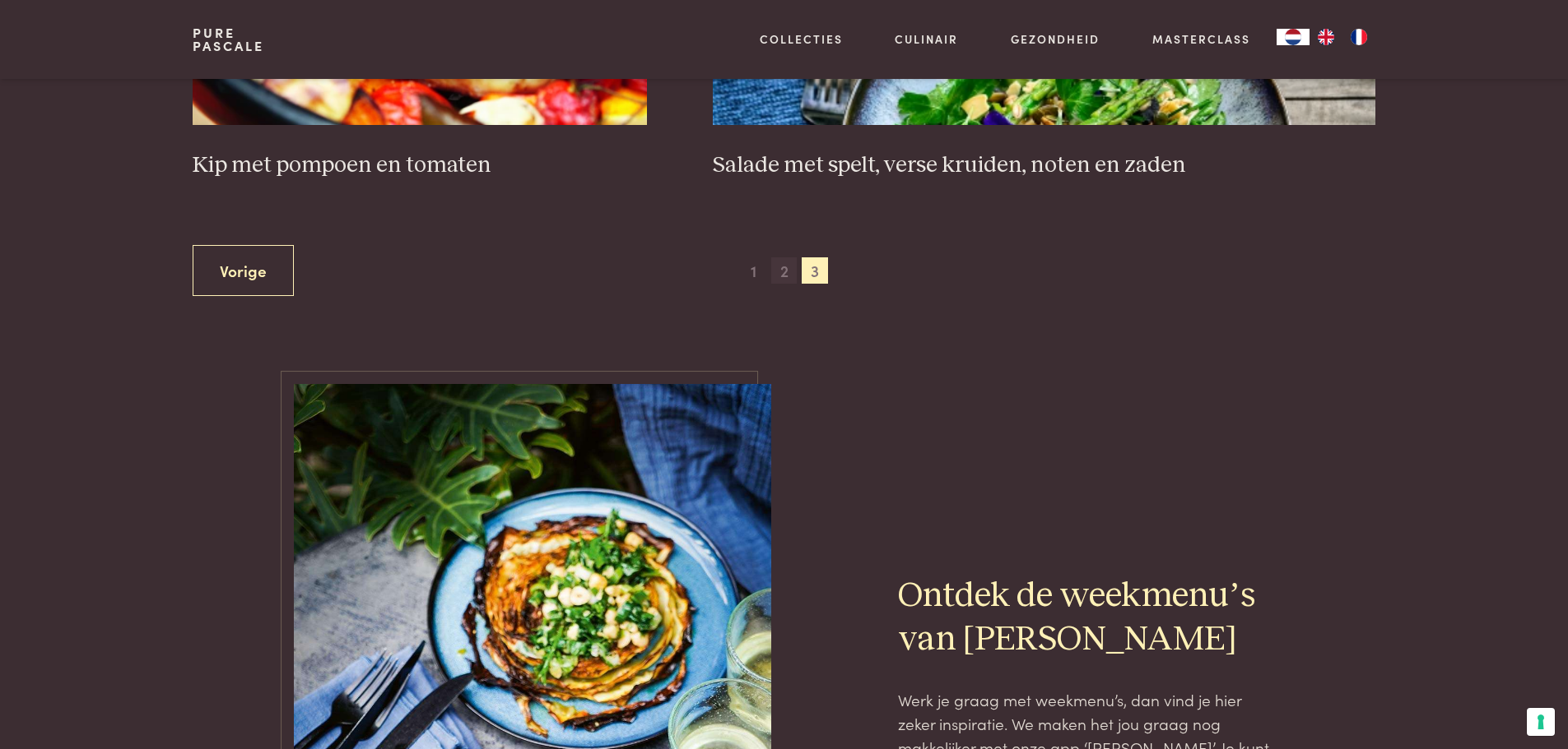
click at [781, 275] on span "2" at bounding box center [784, 270] width 26 height 26
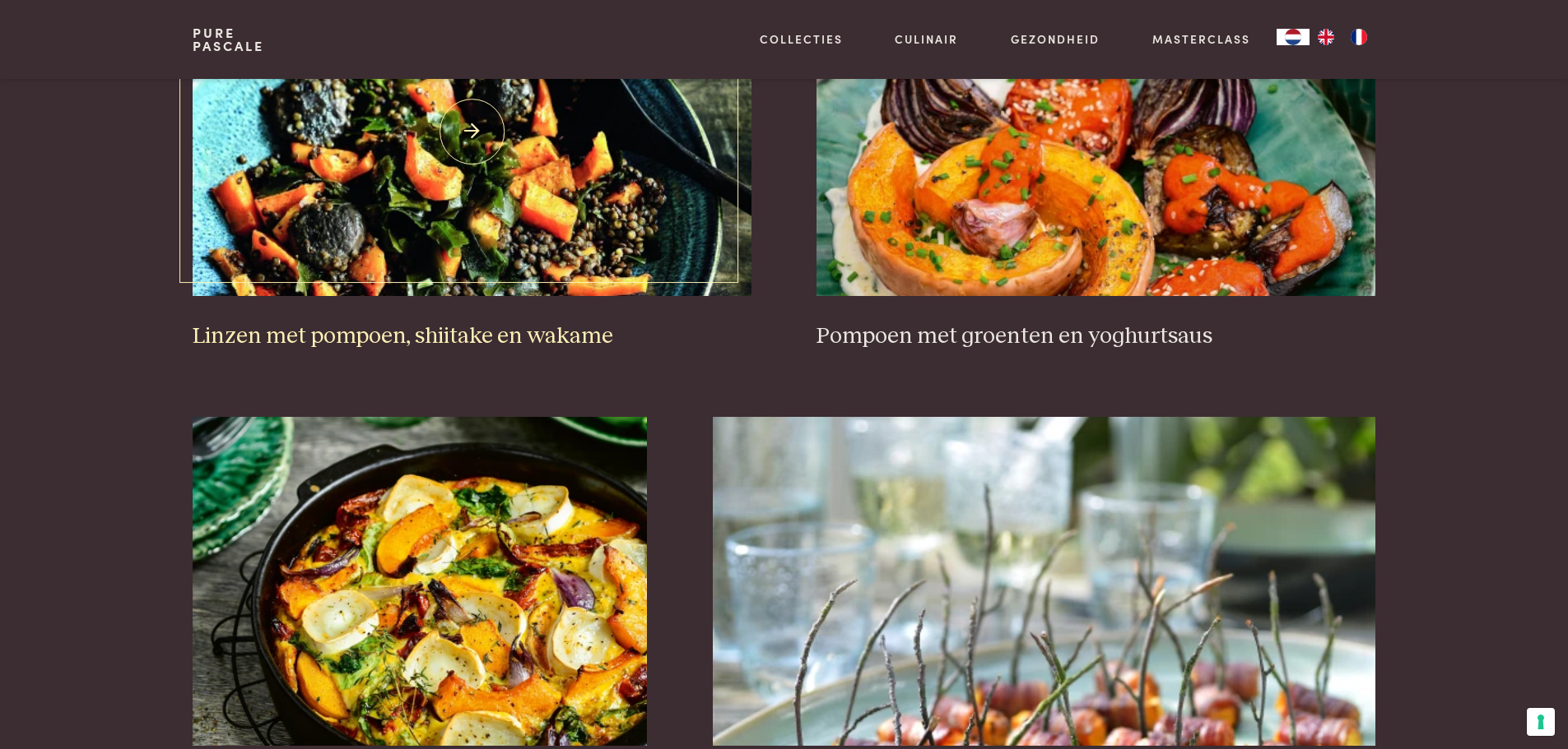
scroll to position [2269, 0]
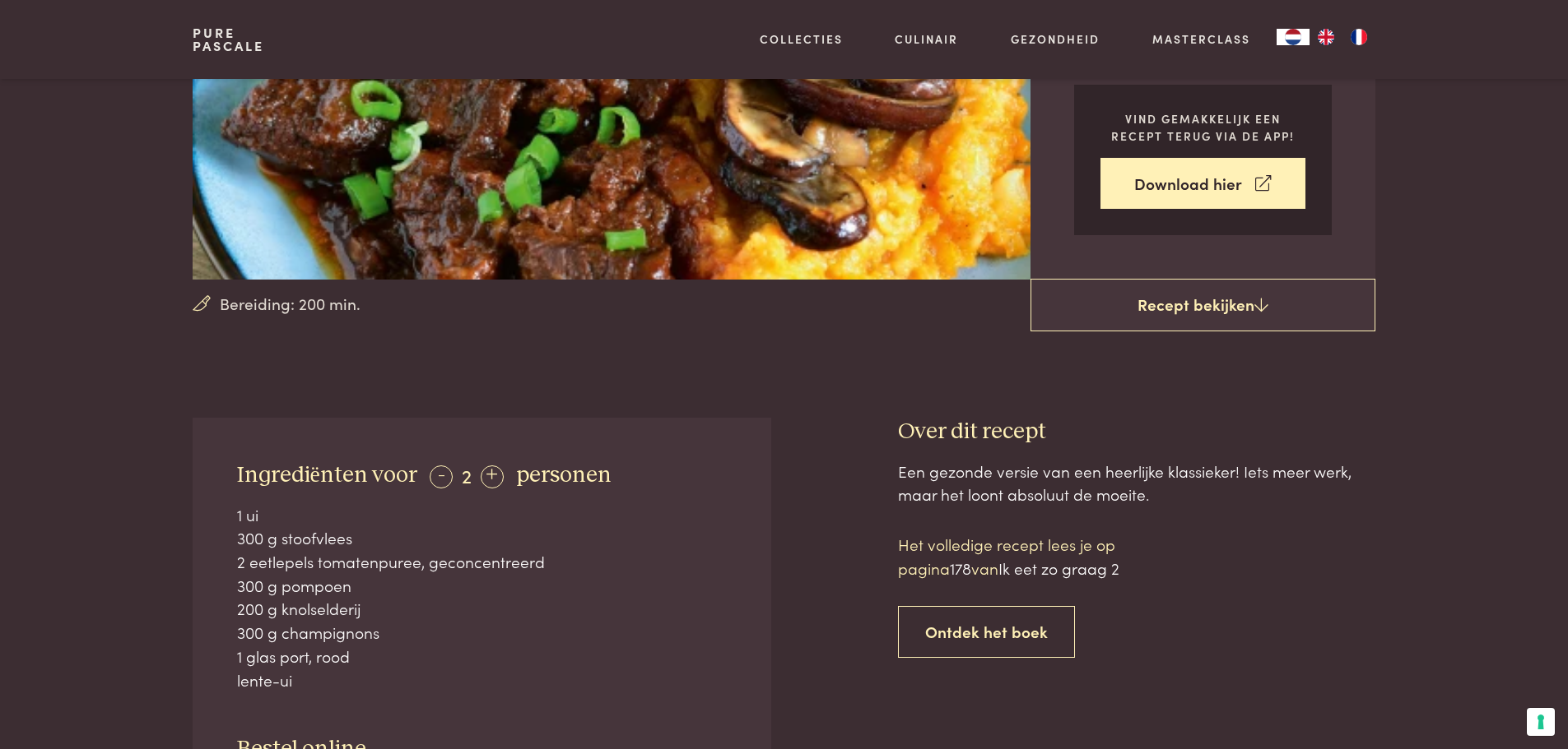
scroll to position [246, 0]
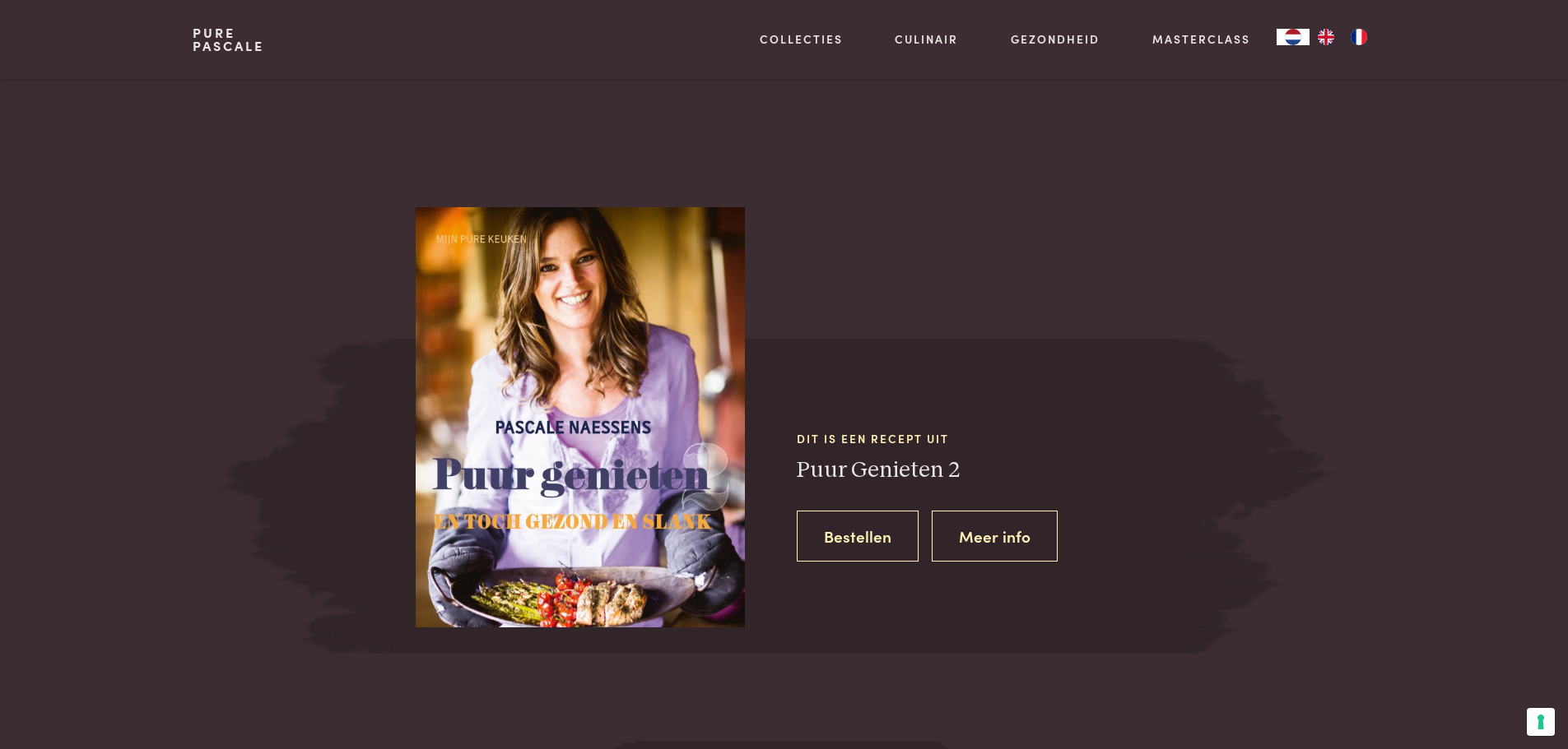
scroll to position [1399, 0]
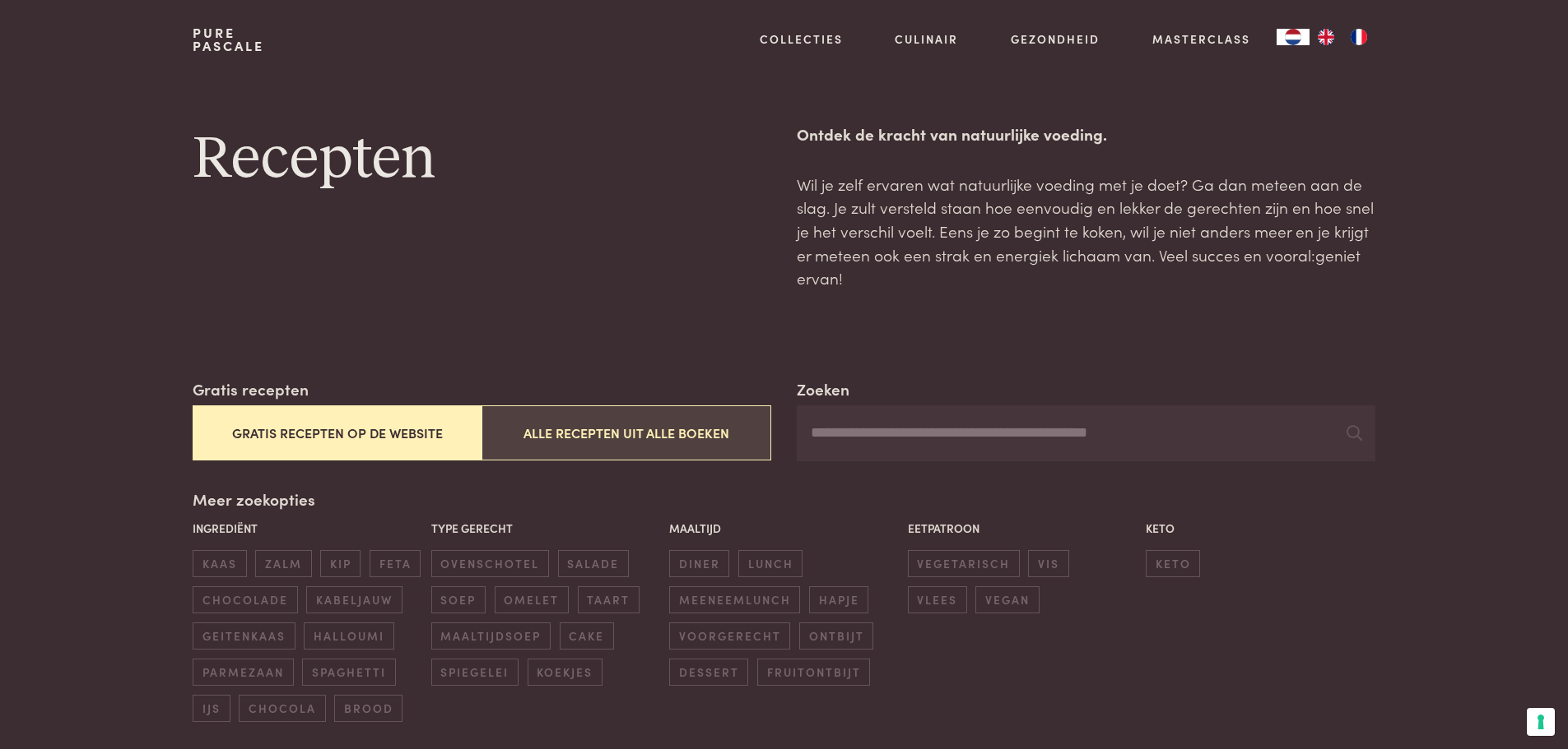
click at [691, 429] on button "Alle recepten uit alle boeken" at bounding box center [626, 432] width 288 height 56
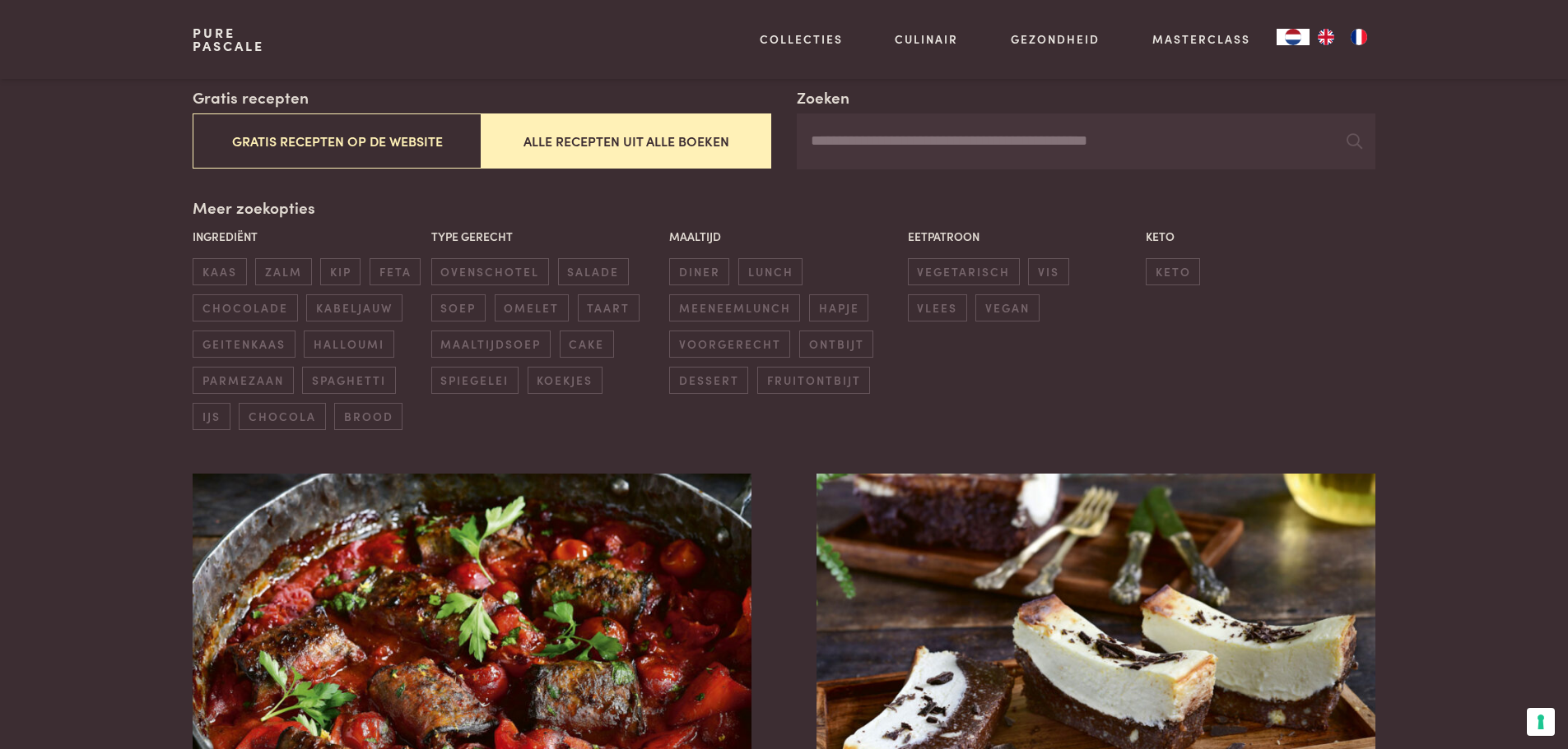
scroll to position [213, 0]
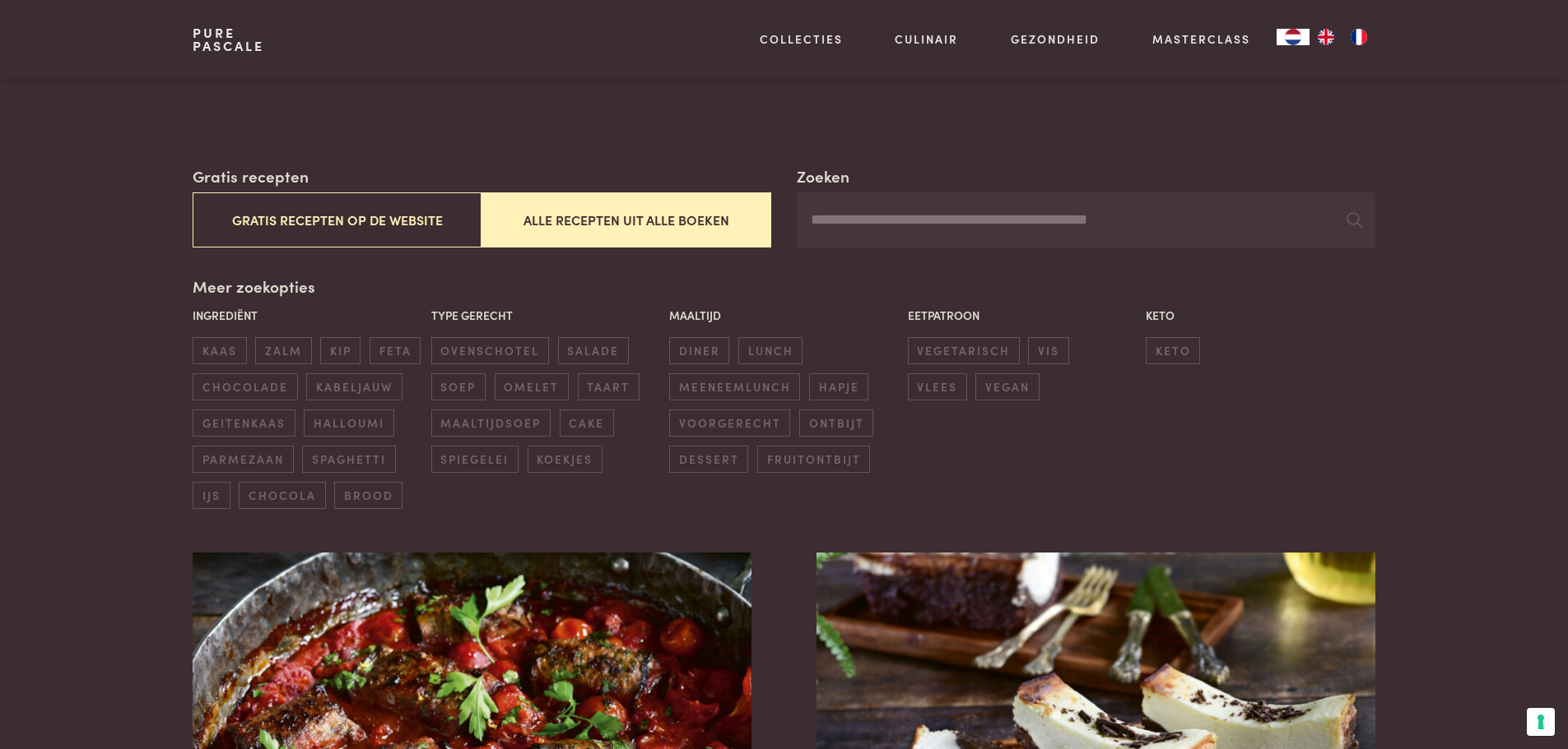
click at [874, 220] on input "Zoeken" at bounding box center [1086, 220] width 578 height 56
type input "**********"
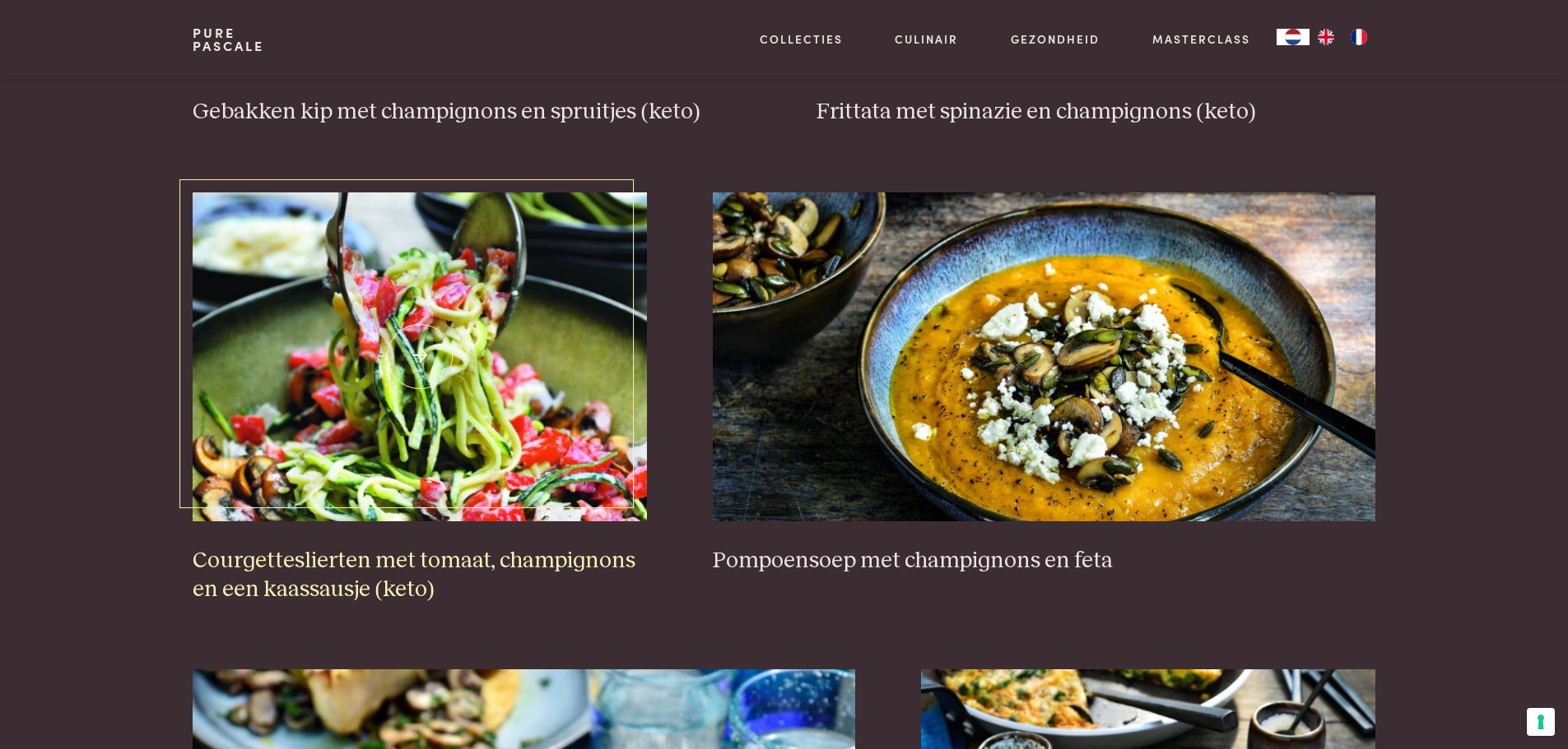
scroll to position [2434, 0]
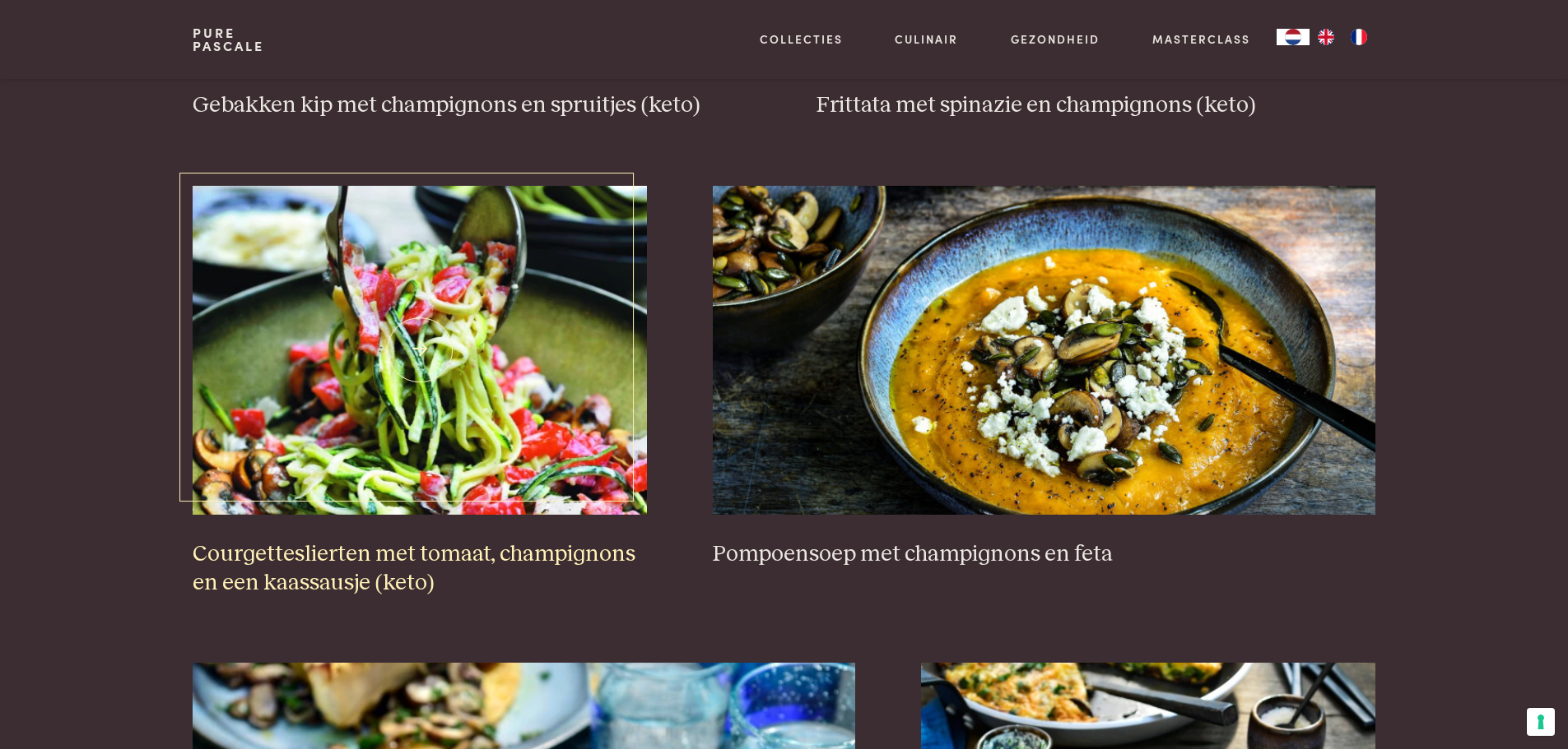
click at [558, 558] on h3 "Courgetteslierten met tomaat, champignons en een kaassausje (keto)" at bounding box center [420, 569] width 454 height 56
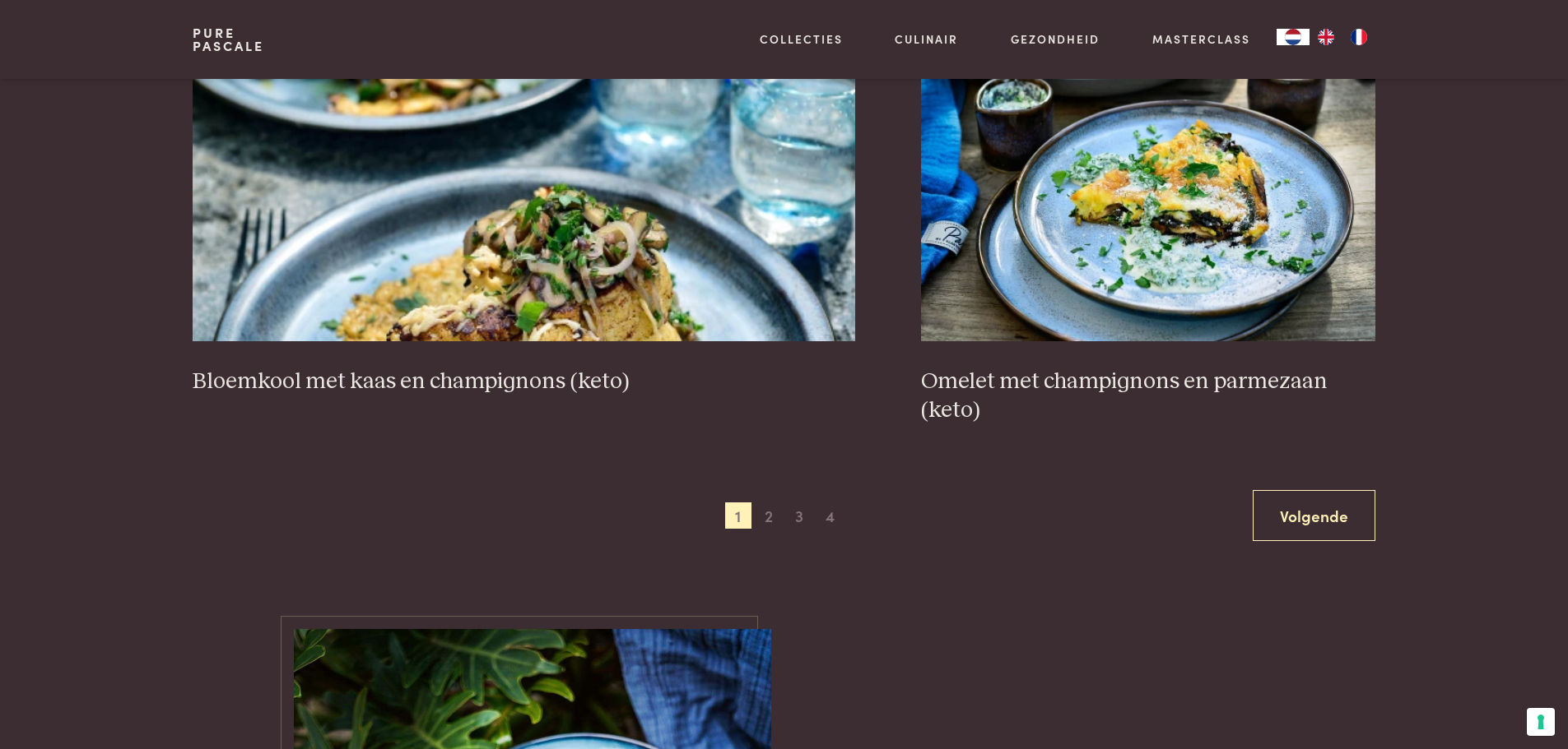
scroll to position [3092, 0]
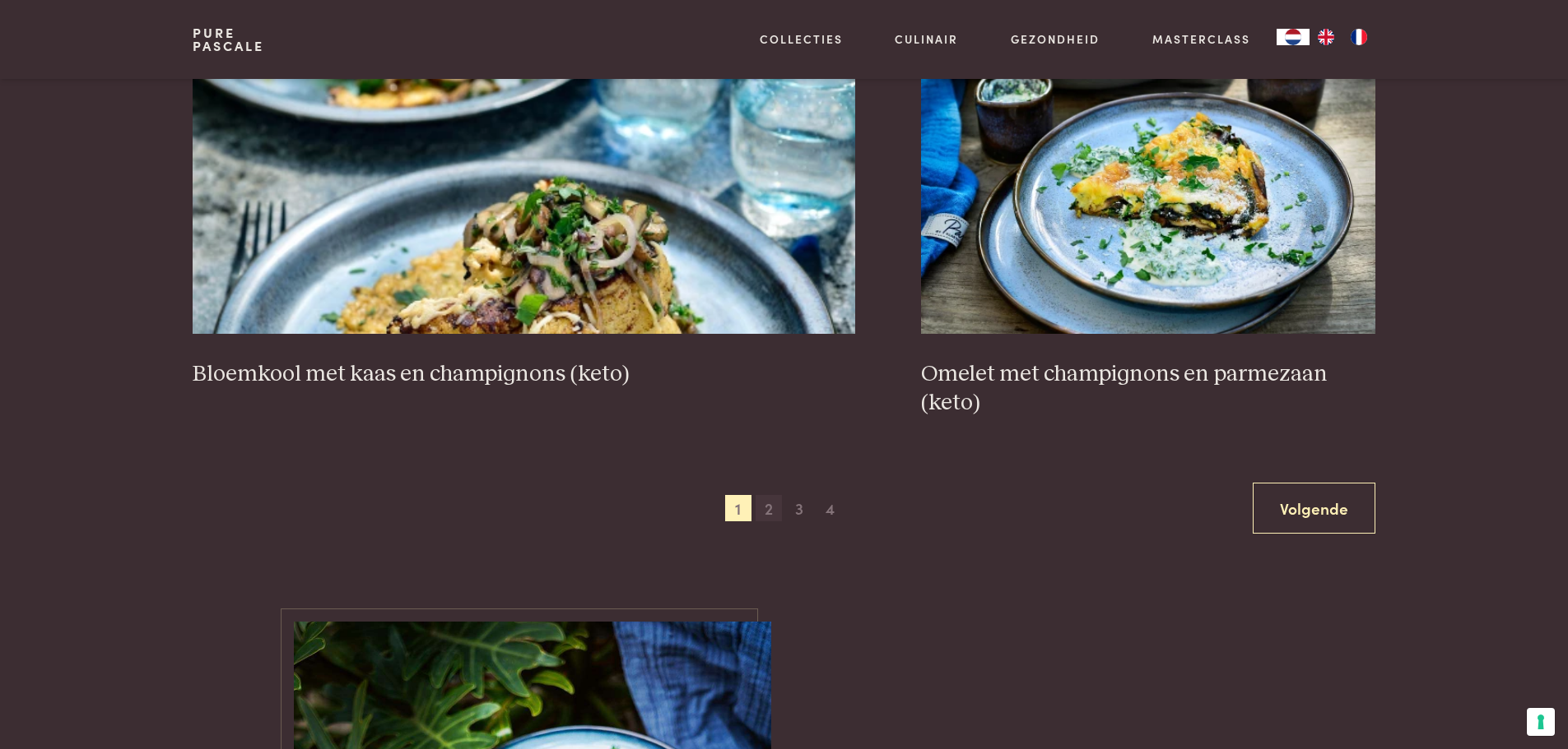
click at [765, 507] on span "2" at bounding box center [768, 507] width 26 height 26
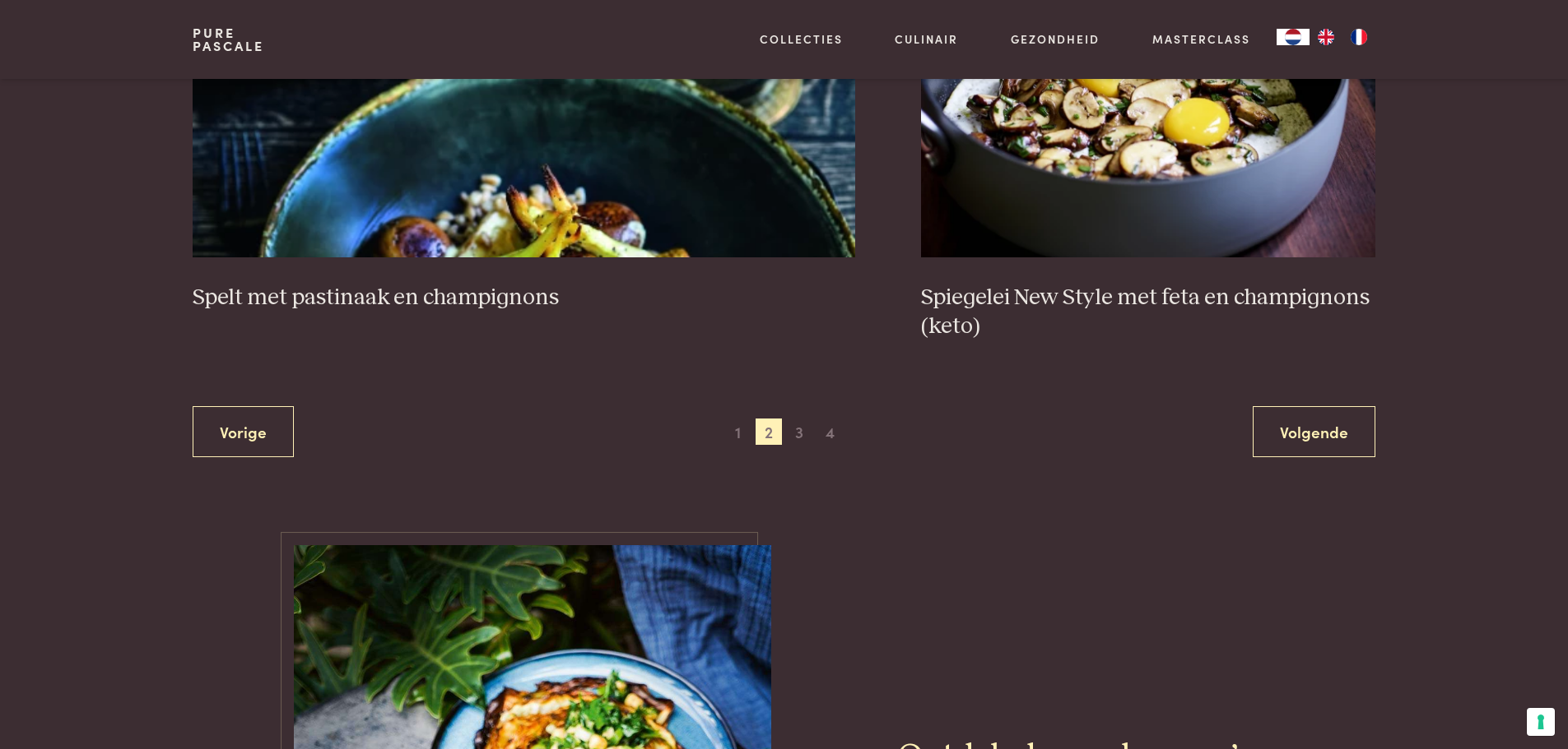
scroll to position [3257, 0]
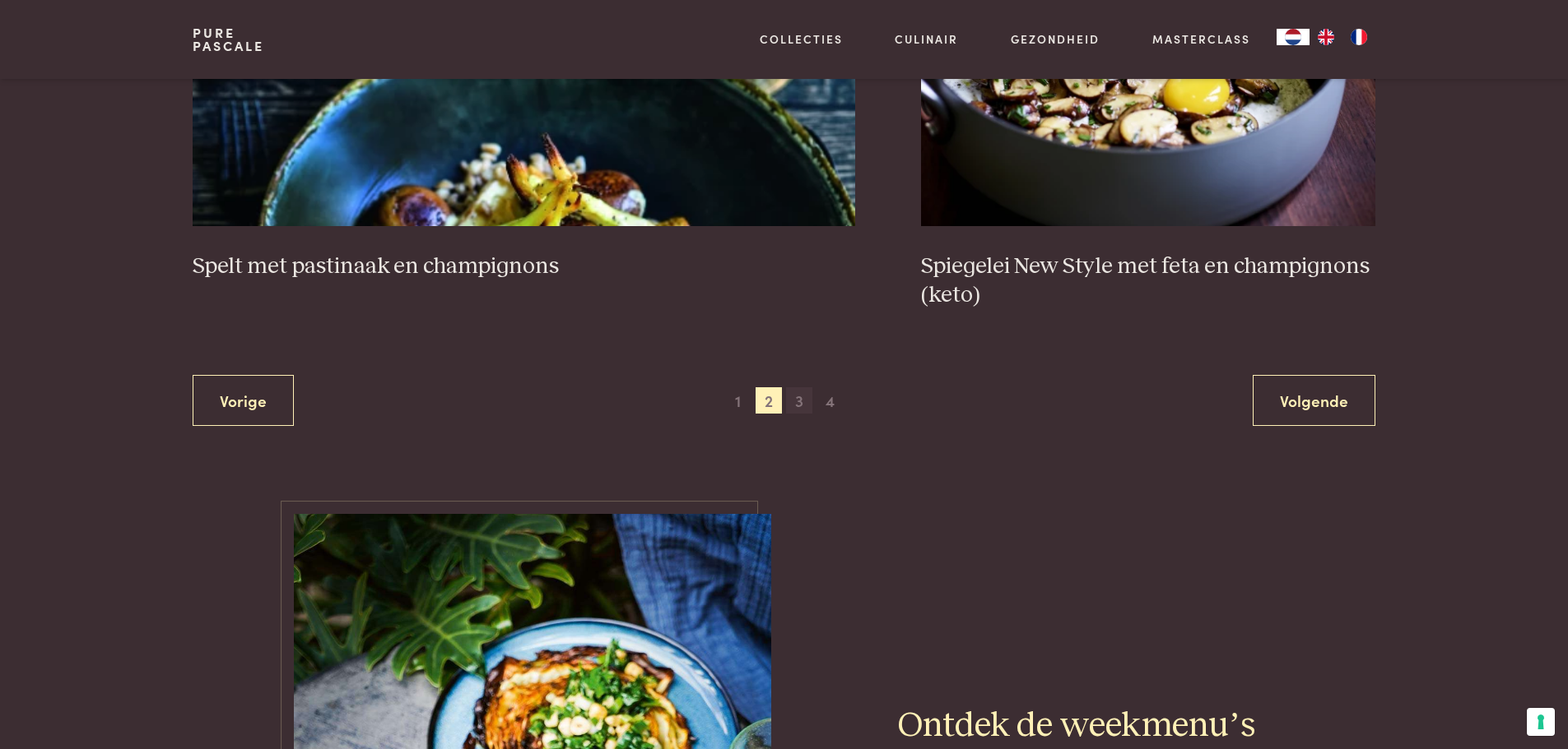
click at [797, 402] on span "3" at bounding box center [799, 400] width 26 height 26
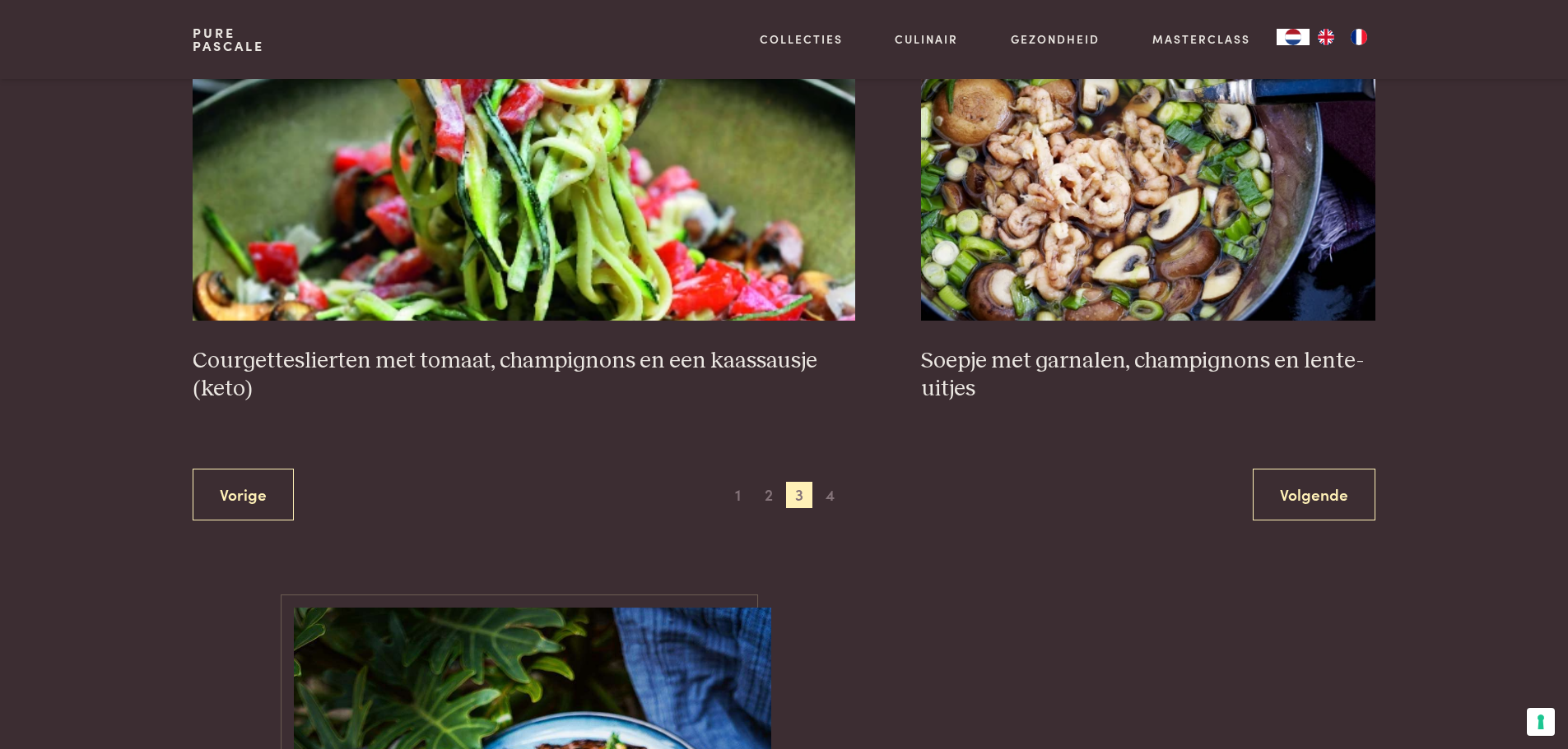
scroll to position [3174, 0]
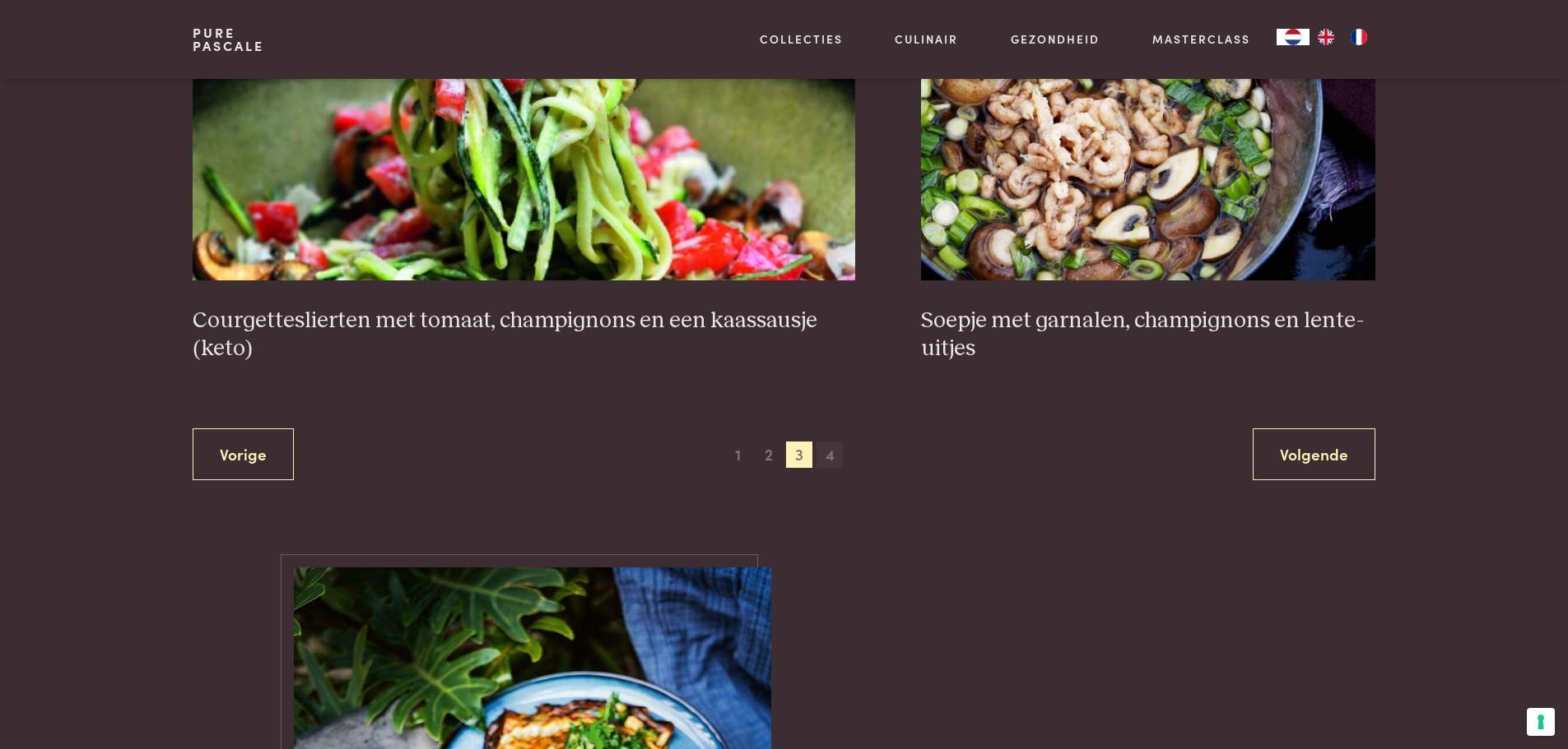
click at [826, 454] on span "4" at bounding box center [829, 455] width 26 height 26
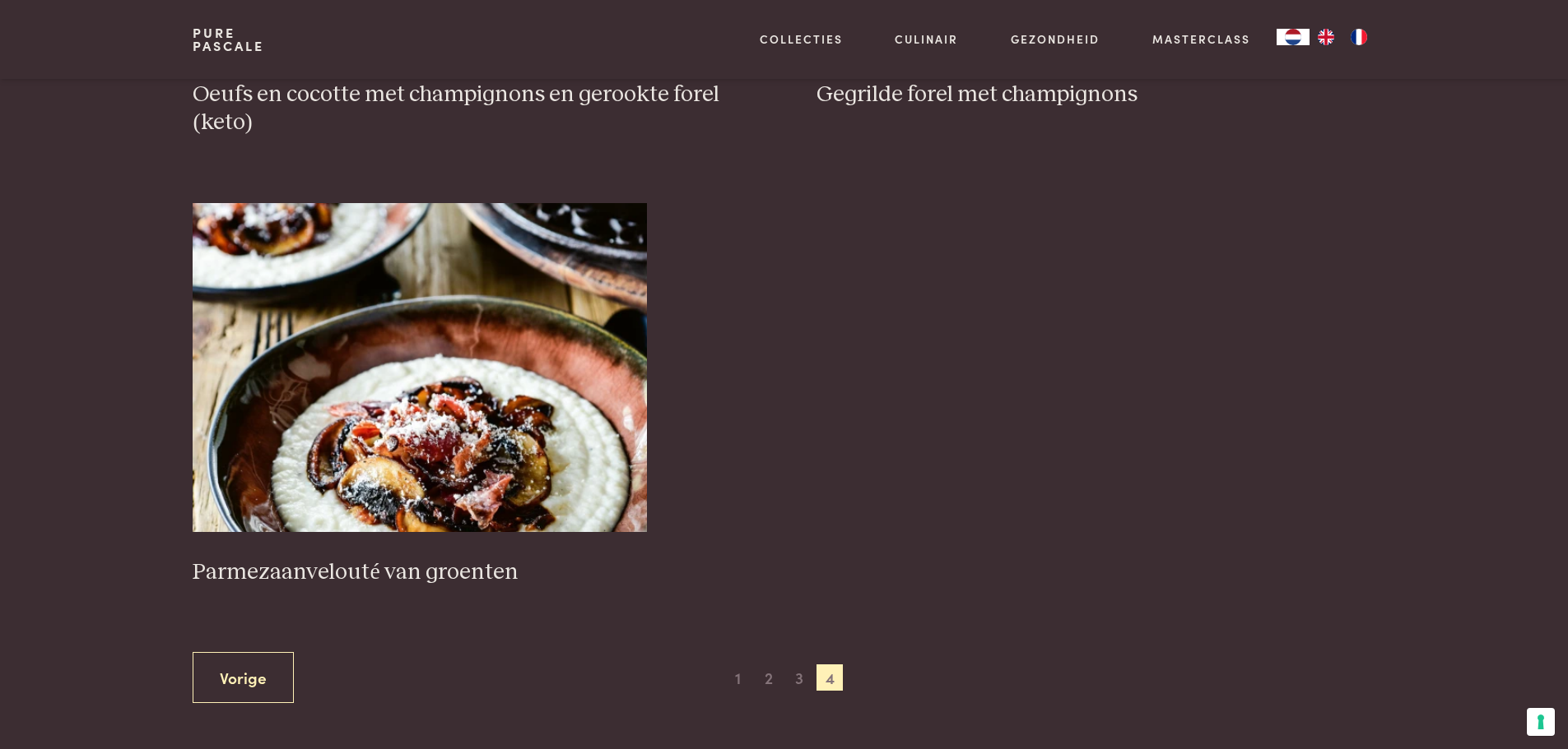
scroll to position [1118, 0]
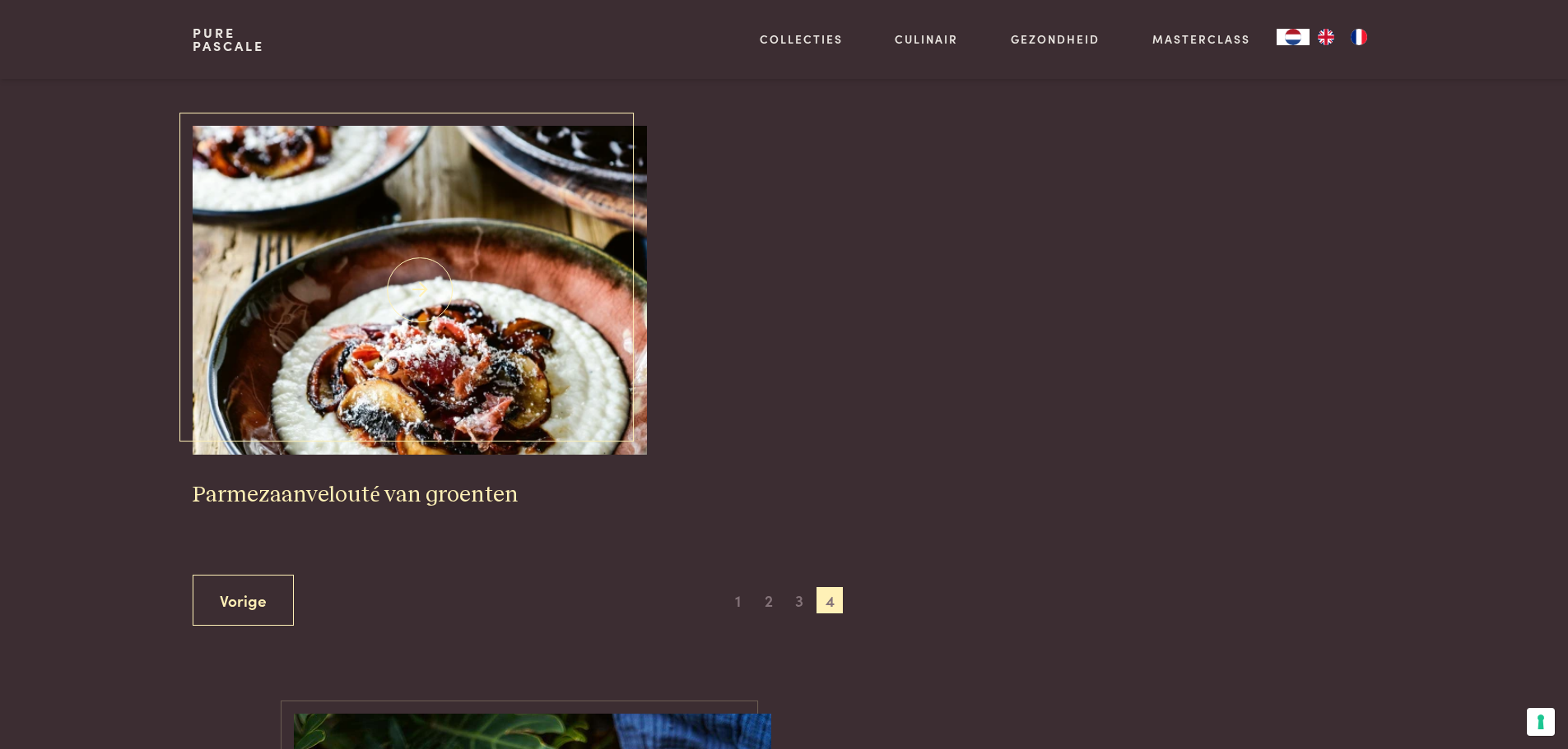
click at [577, 411] on img at bounding box center [420, 290] width 454 height 329
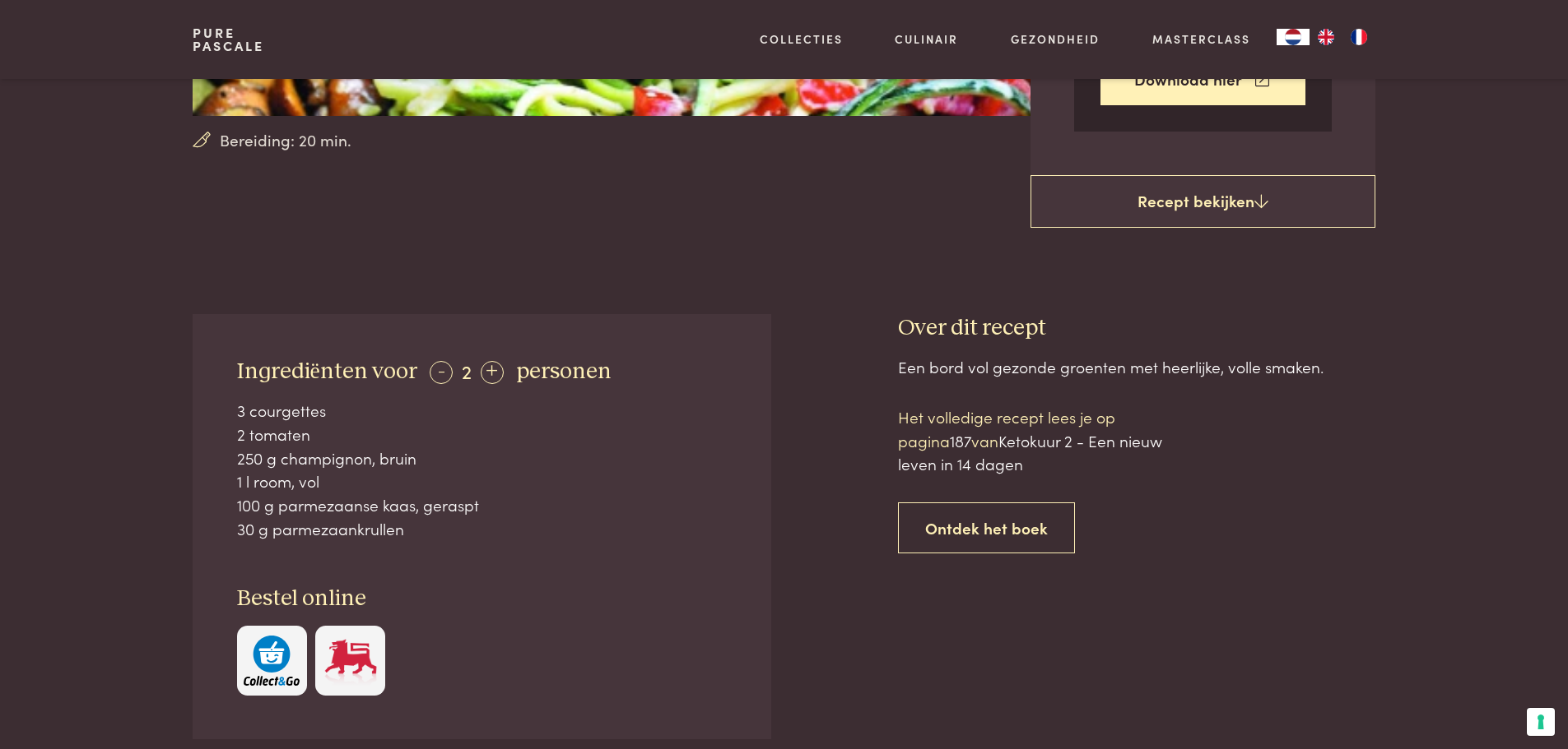
scroll to position [411, 0]
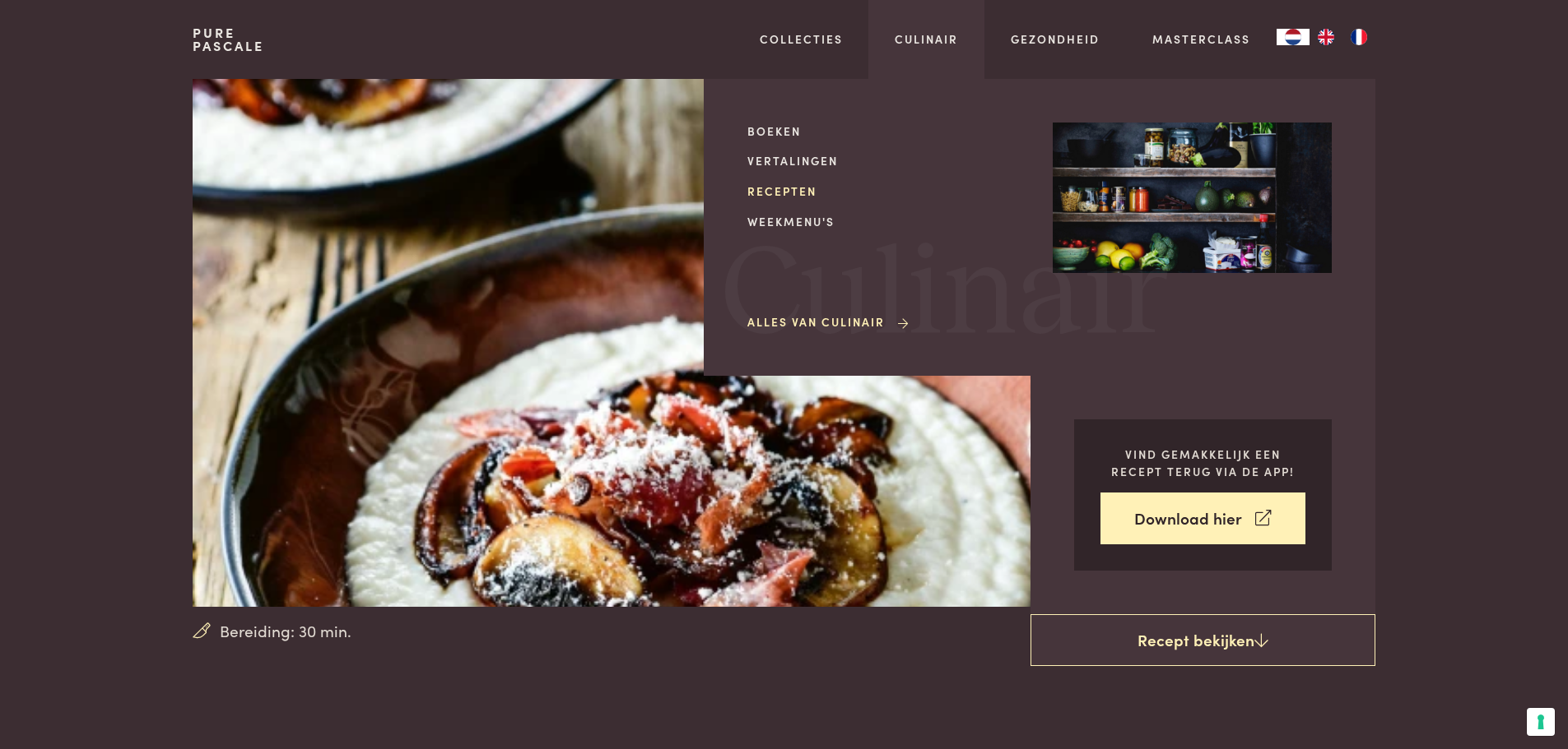
click at [786, 188] on link "Recepten" at bounding box center [887, 191] width 279 height 18
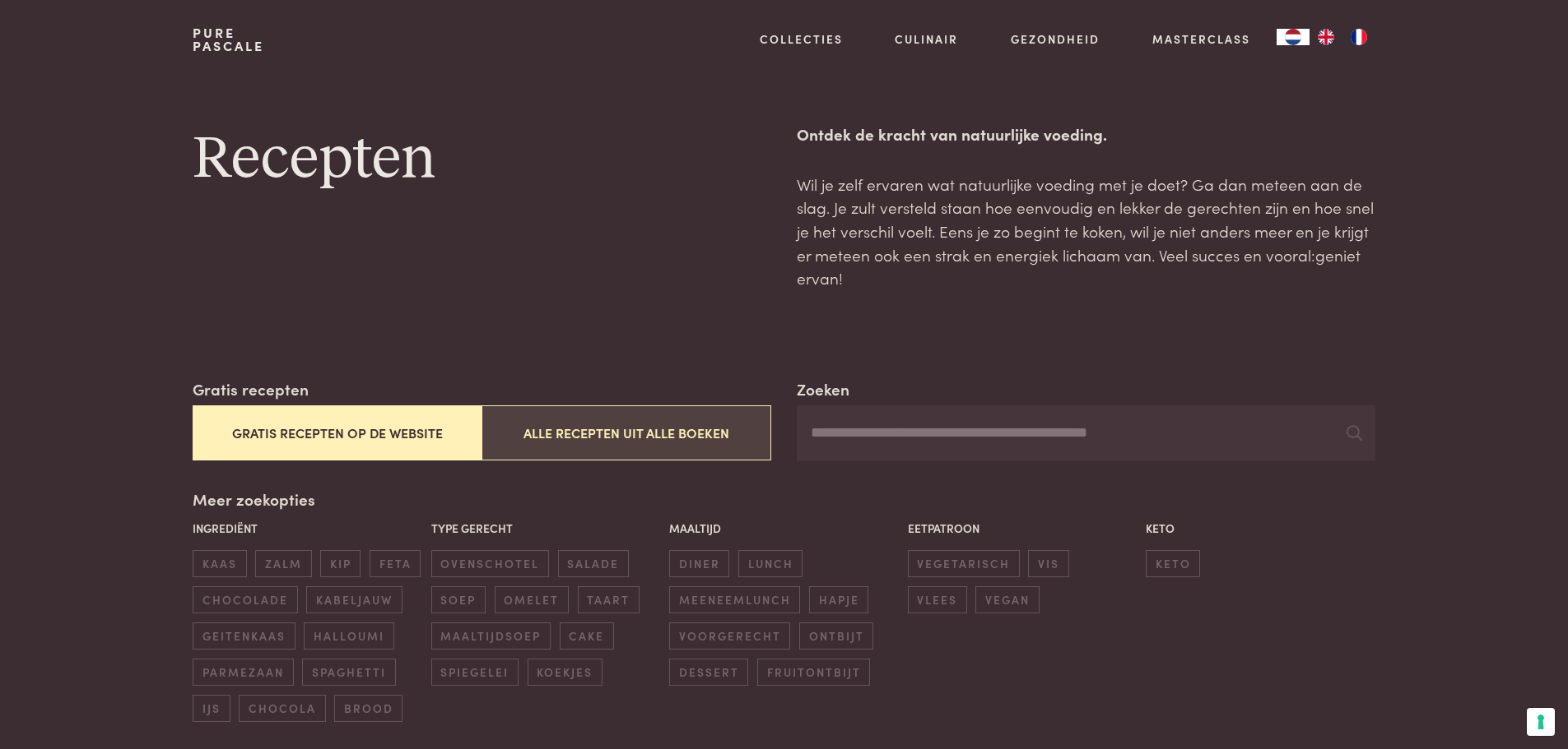
click at [734, 431] on button "Alle recepten uit alle boeken" at bounding box center [626, 432] width 288 height 56
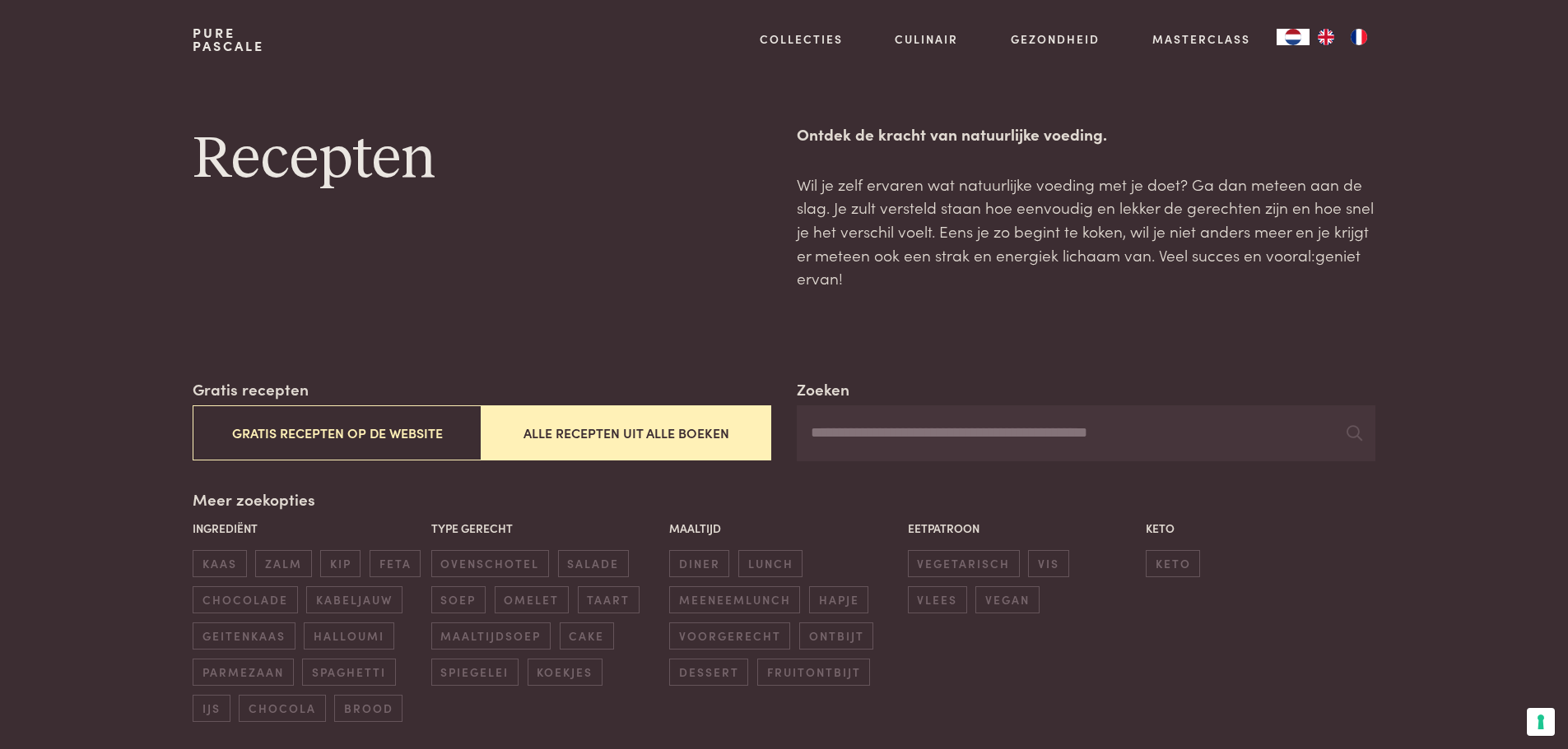
click at [887, 440] on input "Zoeken" at bounding box center [1086, 432] width 578 height 56
type input "*******"
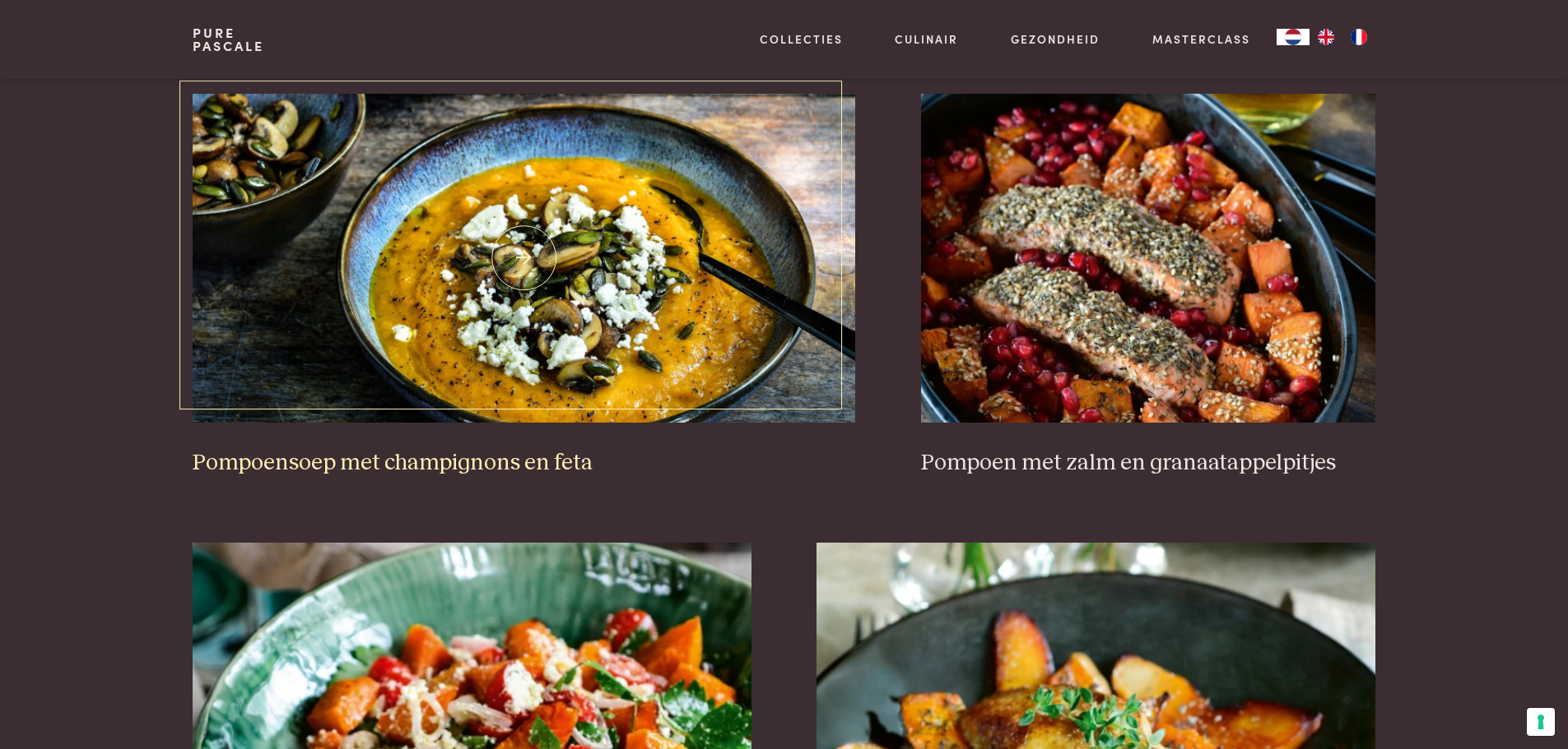
scroll to position [1645, 0]
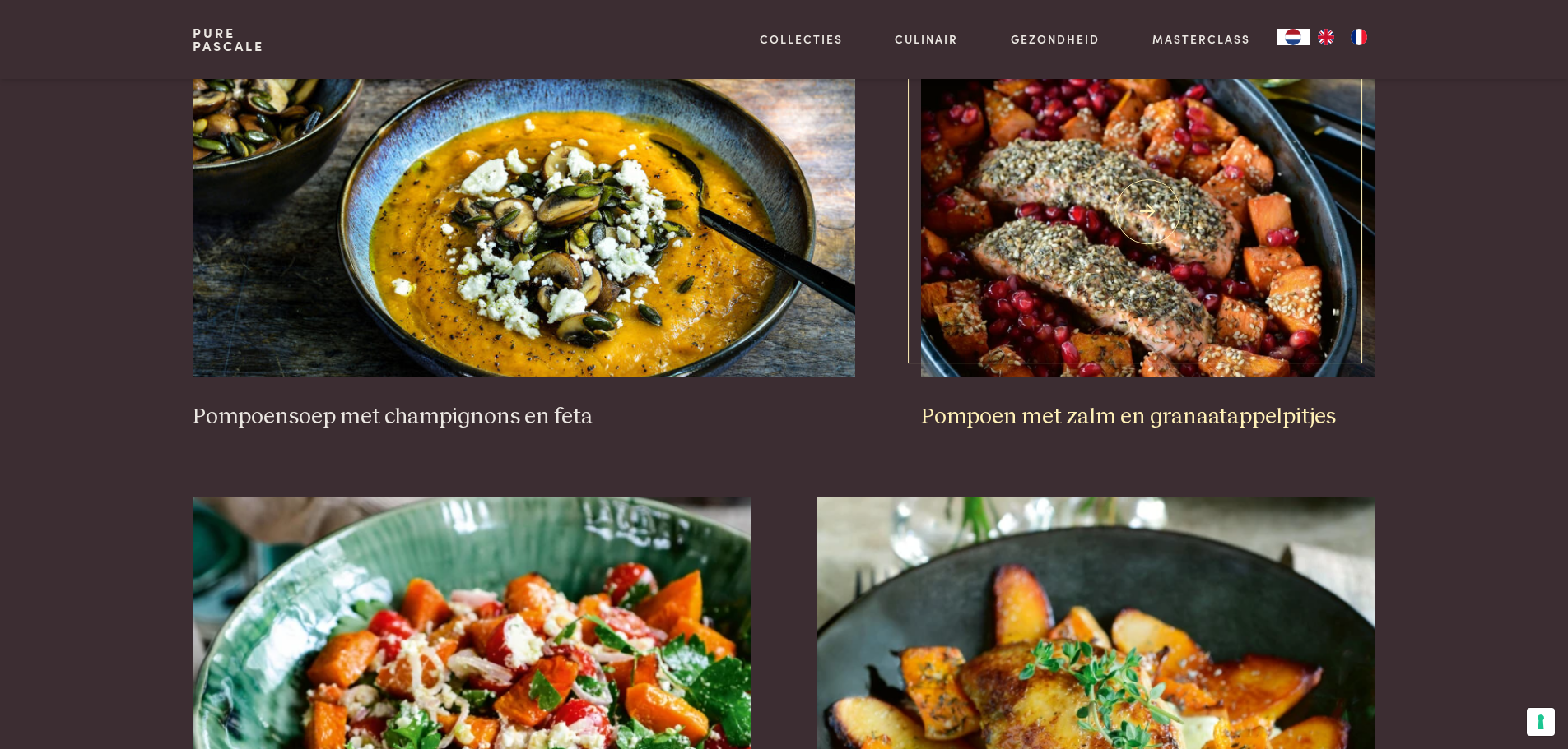
click at [967, 416] on h3 "Pompoen met zalm en granaatappelpitjes" at bounding box center [1148, 418] width 454 height 29
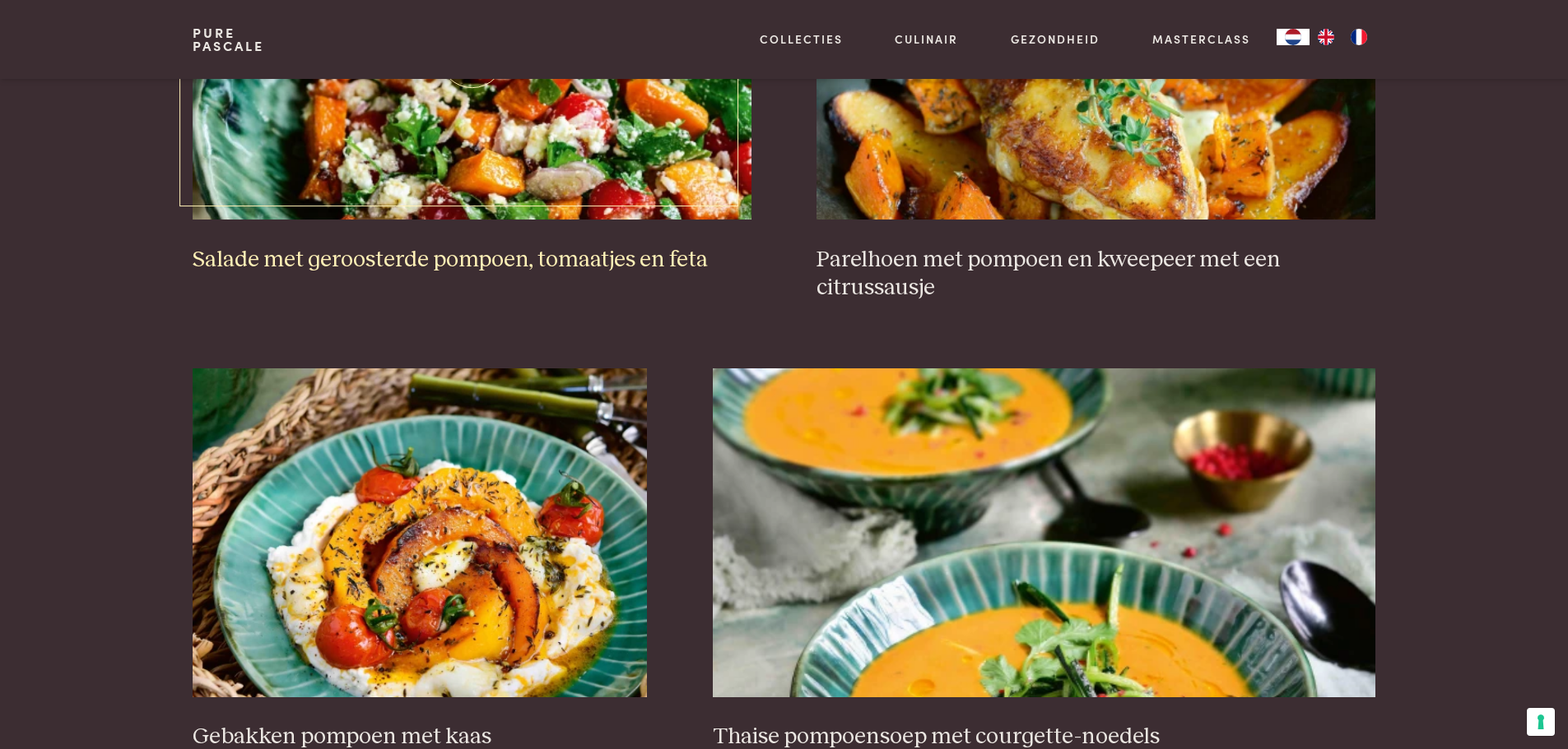
scroll to position [2303, 0]
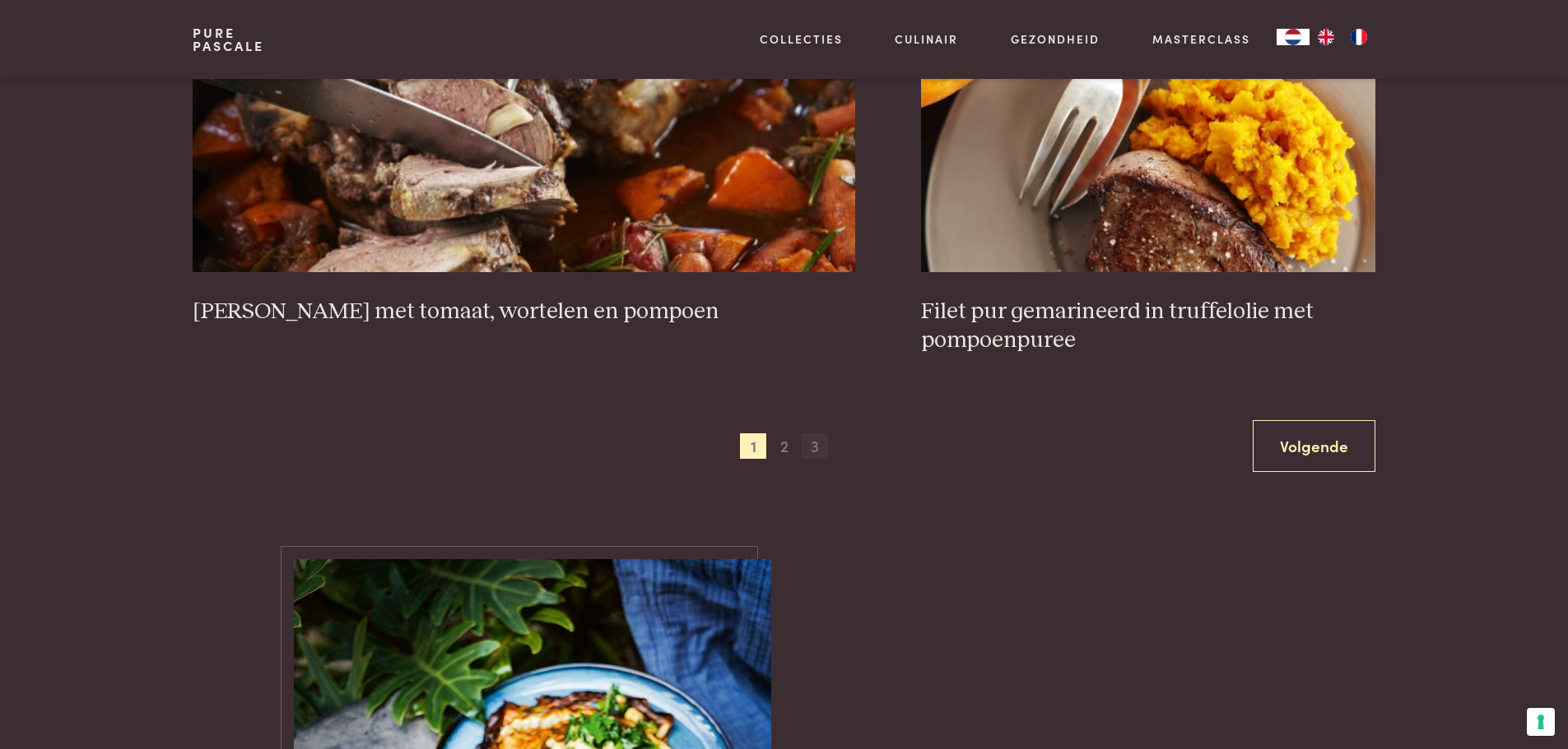
click at [813, 453] on span "3" at bounding box center [815, 446] width 26 height 26
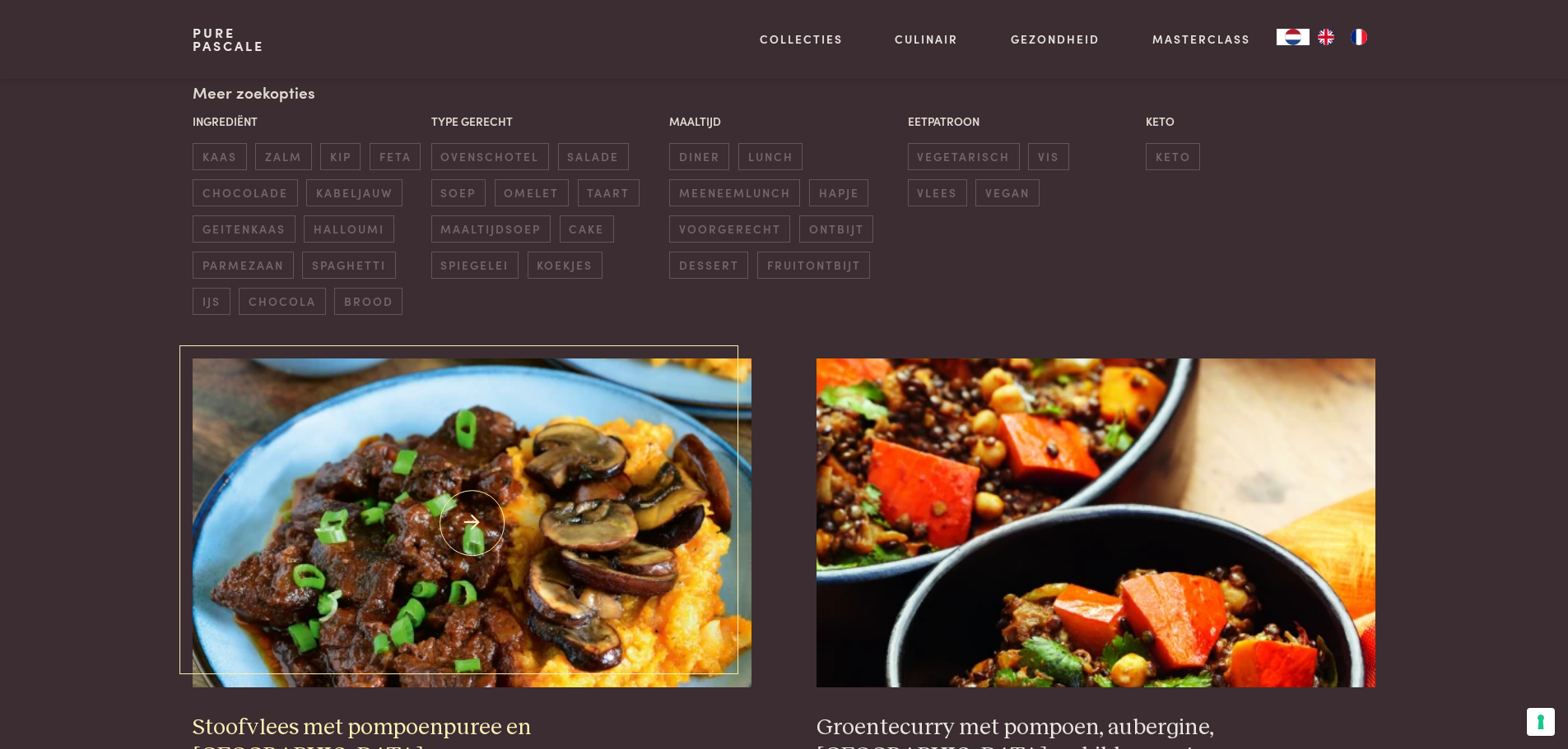
scroll to position [543, 0]
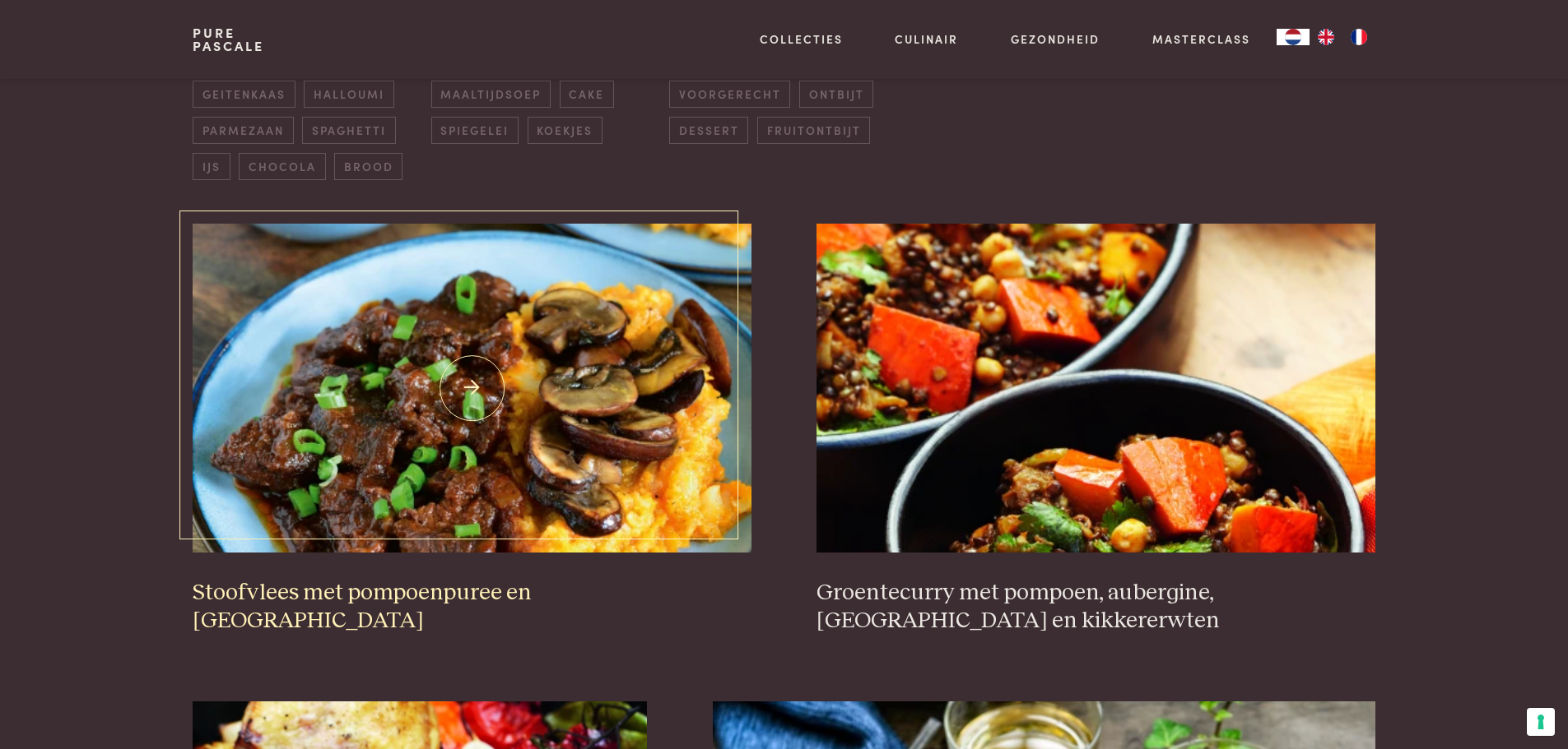
click at [561, 393] on img at bounding box center [472, 389] width 558 height 329
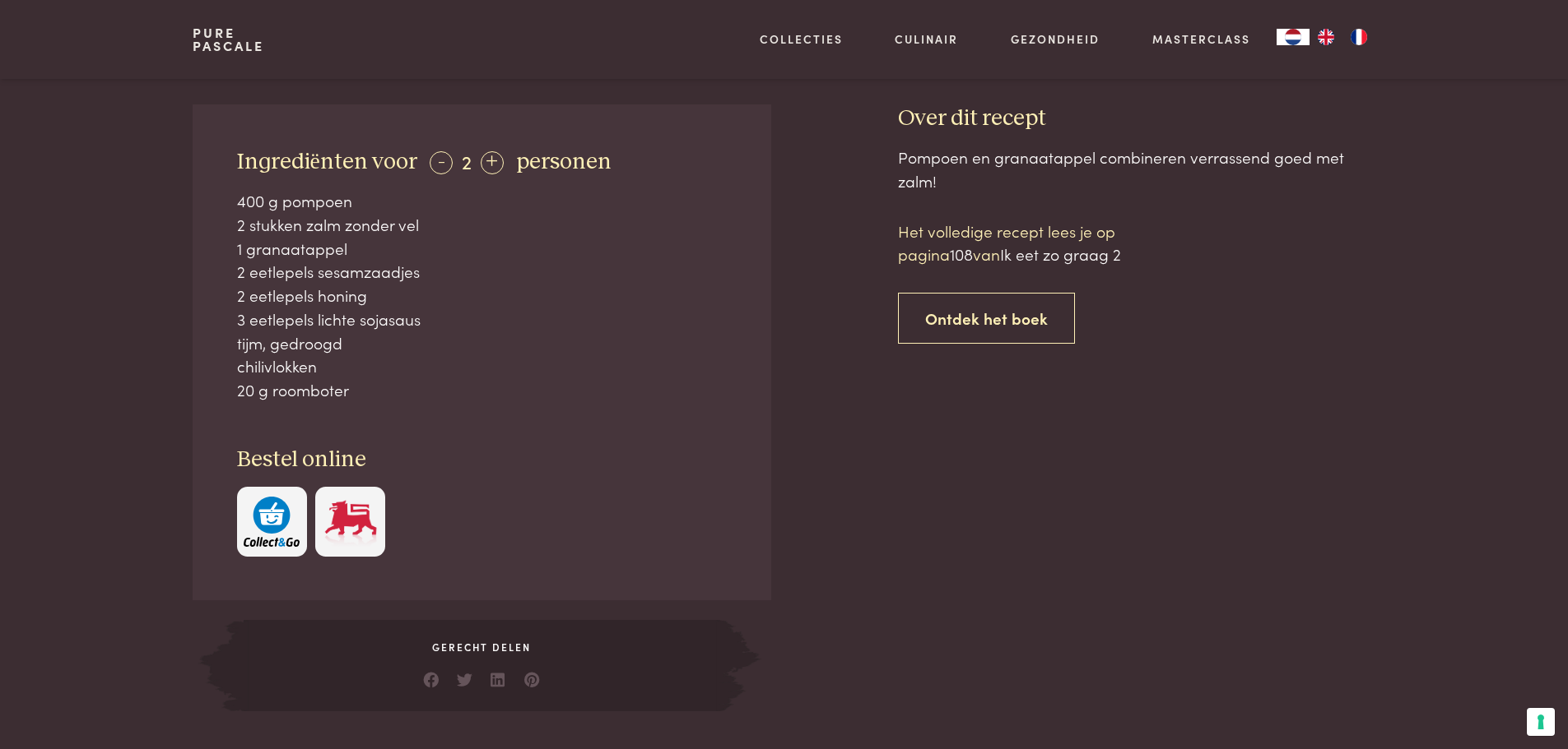
scroll to position [658, 0]
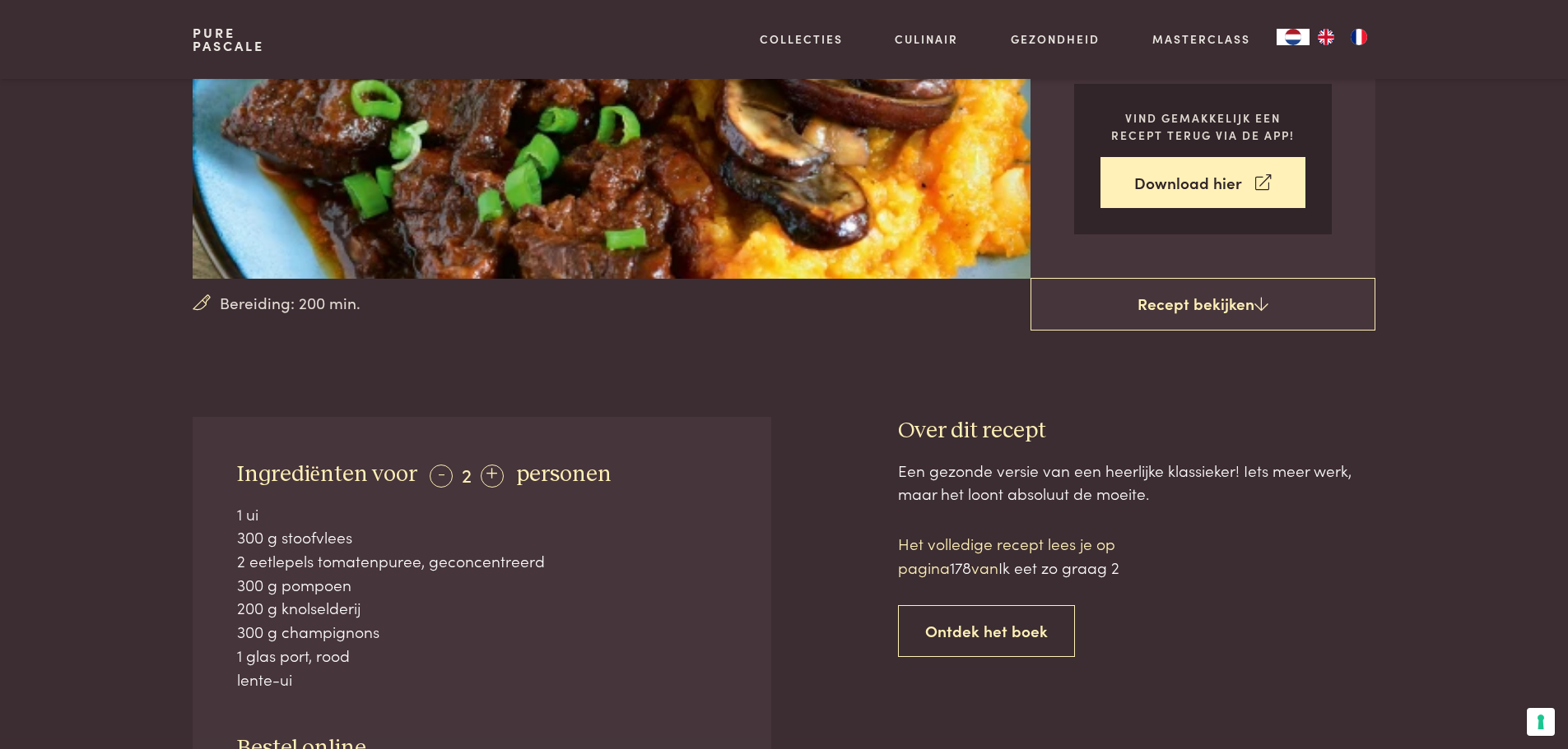
scroll to position [329, 0]
